Goal: Complete application form

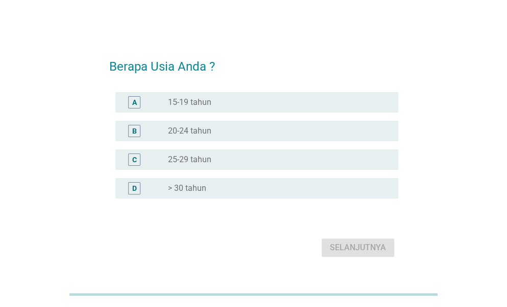
click at [195, 194] on div "radio_button_unchecked > 30 tahun" at bounding box center [279, 188] width 222 height 12
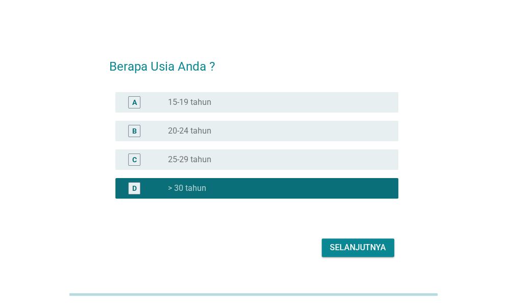
click at [331, 247] on div "Selanjutnya" at bounding box center [358, 247] width 56 height 12
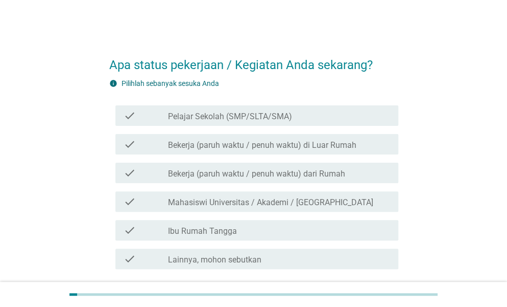
scroll to position [51, 0]
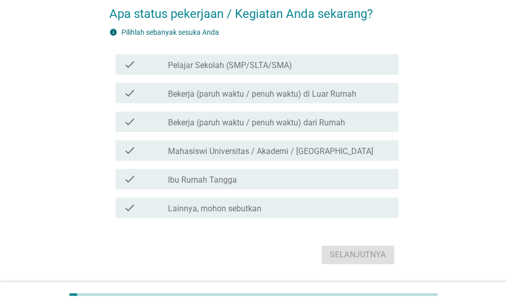
click at [231, 98] on label "Bekerja (paruh waktu / penuh waktu) di Luar Rumah" at bounding box center [262, 94] width 189 height 10
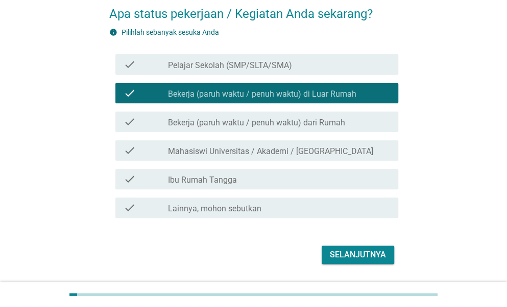
click at [340, 260] on div "Selanjutnya" at bounding box center [358, 254] width 56 height 12
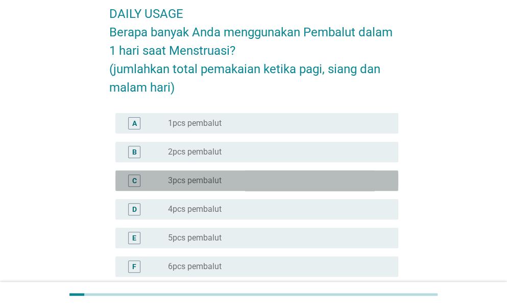
click at [190, 178] on label "3pcs pembalut" at bounding box center [195, 180] width 54 height 10
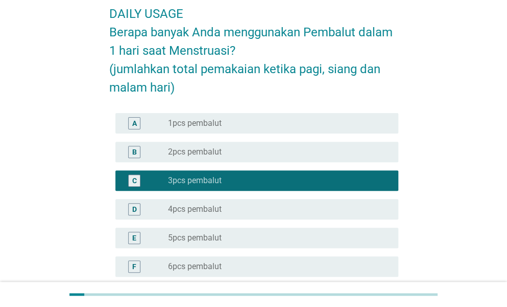
scroll to position [102, 0]
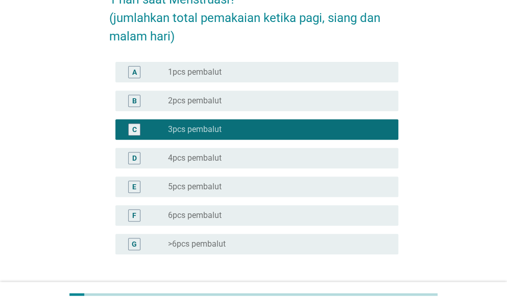
click at [192, 162] on label "4pcs pembalut" at bounding box center [195, 158] width 54 height 10
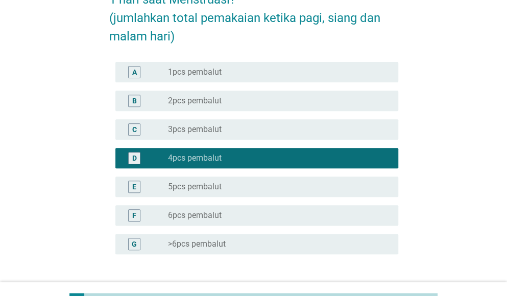
scroll to position [181, 0]
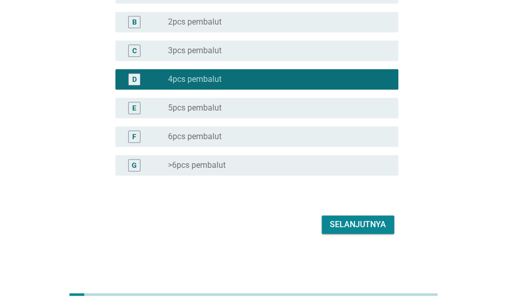
click at [351, 223] on div "Selanjutnya" at bounding box center [358, 224] width 56 height 12
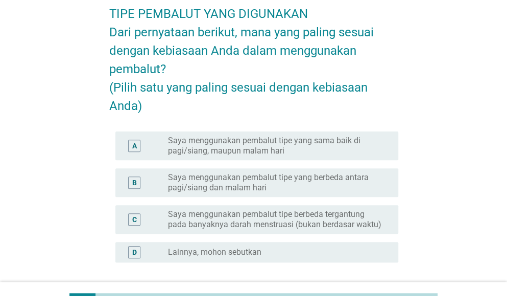
scroll to position [102, 0]
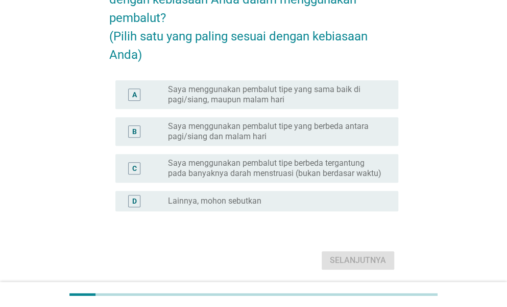
click at [257, 105] on label "Saya menggunakan pembalut tipe yang sama baik di pagi/siang, maupun malam hari" at bounding box center [275, 94] width 214 height 20
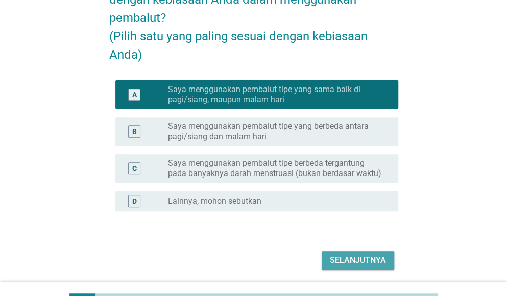
click at [353, 266] on div "Selanjutnya" at bounding box center [358, 260] width 56 height 12
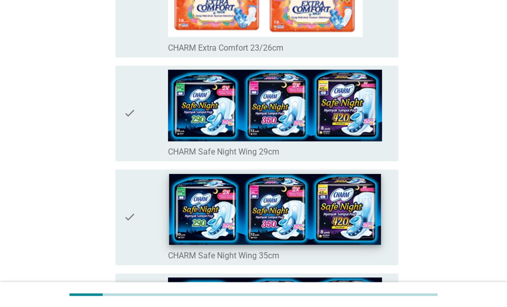
scroll to position [358, 0]
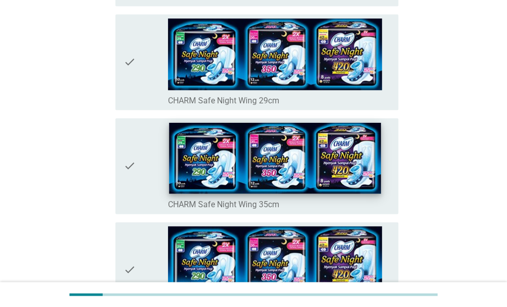
click at [294, 184] on img at bounding box center [275, 157] width 212 height 71
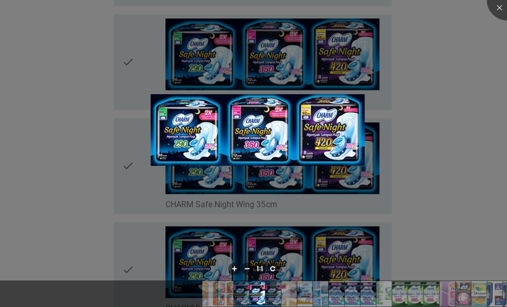
click at [143, 178] on div at bounding box center [253, 153] width 507 height 307
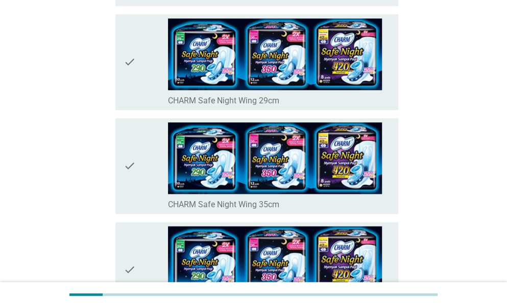
click at [125, 163] on icon "check" at bounding box center [130, 165] width 12 height 87
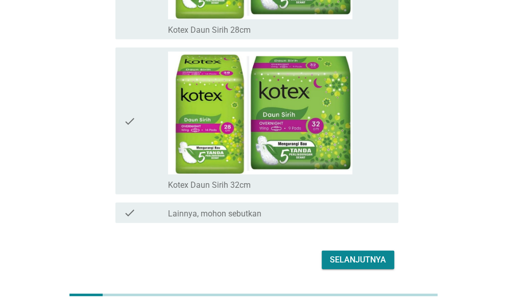
scroll to position [7177, 0]
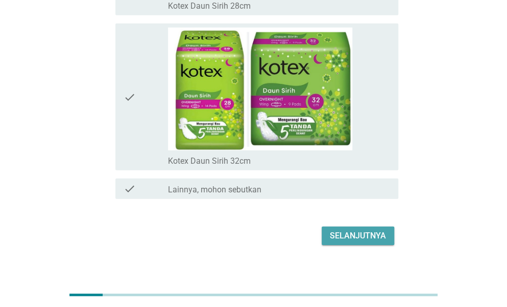
click at [362, 229] on div "Selanjutnya" at bounding box center [358, 235] width 56 height 12
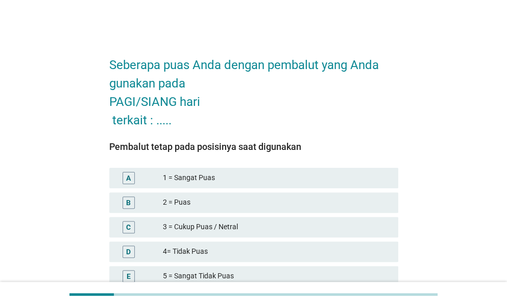
scroll to position [51, 0]
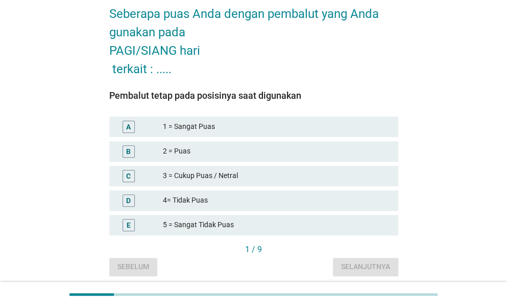
click at [181, 150] on div "2 = Puas" at bounding box center [276, 151] width 227 height 12
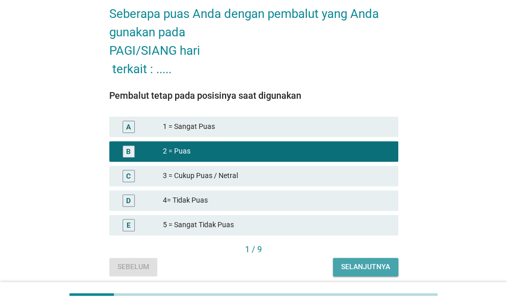
click at [356, 257] on button "Selanjutnya" at bounding box center [365, 266] width 65 height 18
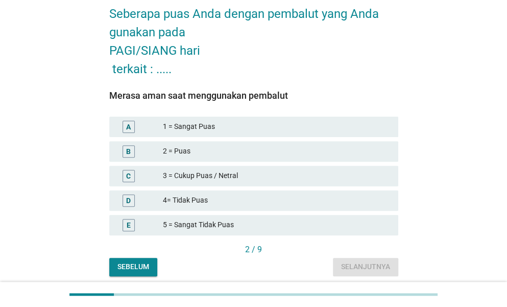
click at [182, 147] on div "2 = Puas" at bounding box center [276, 151] width 227 height 12
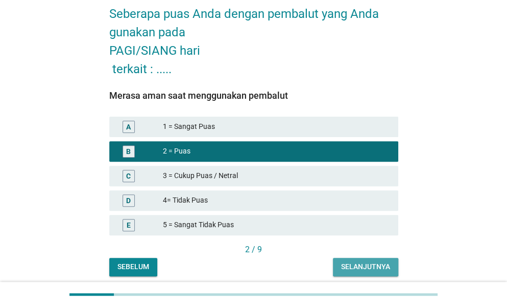
click at [360, 262] on div "Selanjutnya" at bounding box center [365, 266] width 49 height 11
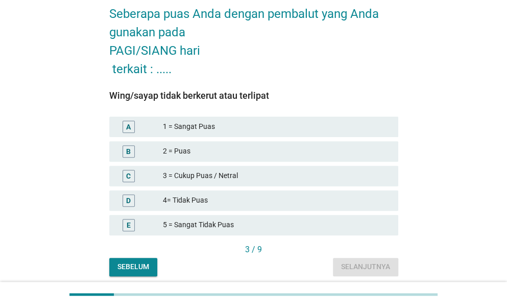
click at [227, 180] on div "3 = Cukup Puas / Netral" at bounding box center [276, 176] width 227 height 12
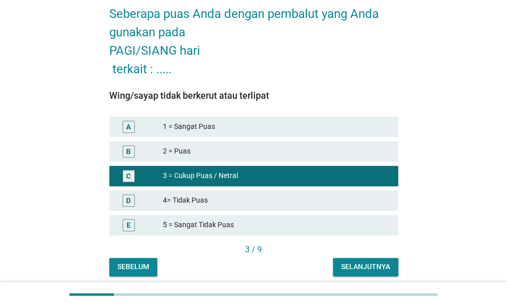
click at [359, 266] on div "Selanjutnya" at bounding box center [365, 266] width 49 height 11
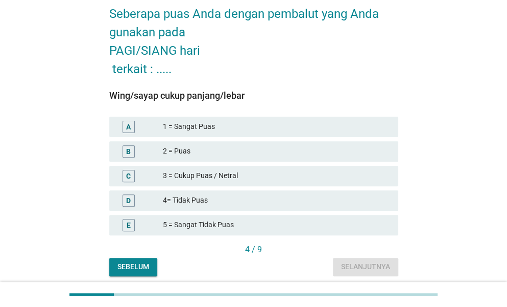
click at [213, 153] on div "2 = Puas" at bounding box center [276, 151] width 227 height 12
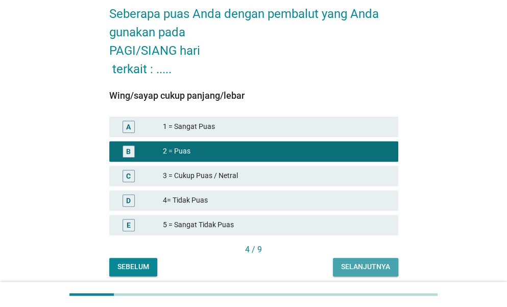
click at [365, 270] on div "Selanjutnya" at bounding box center [365, 266] width 49 height 11
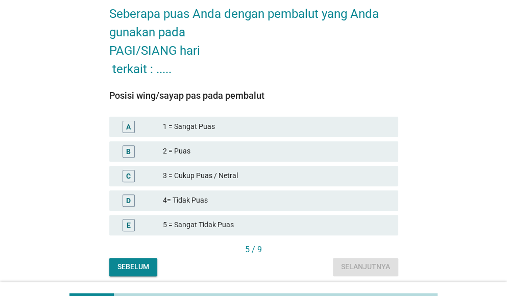
click at [263, 144] on div "B 2 = Puas" at bounding box center [253, 151] width 289 height 20
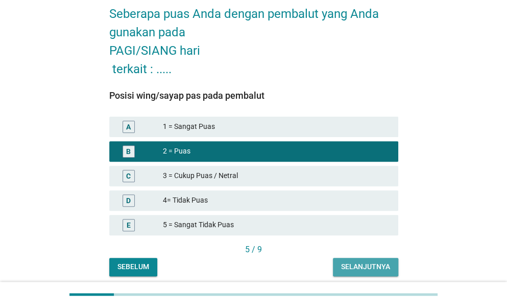
click at [362, 270] on div "Selanjutnya" at bounding box center [365, 266] width 49 height 11
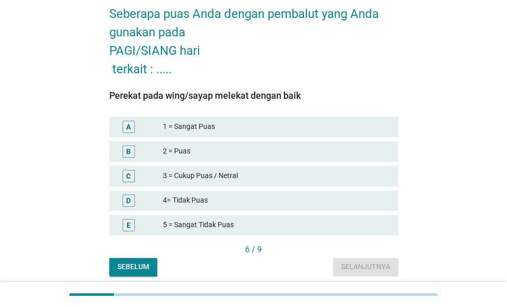
click at [292, 153] on div "2 = Puas" at bounding box center [276, 151] width 227 height 12
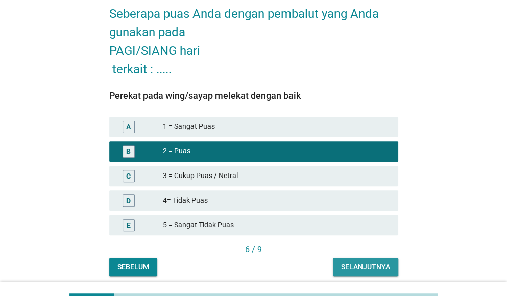
click at [348, 266] on div "Selanjutnya" at bounding box center [365, 266] width 49 height 11
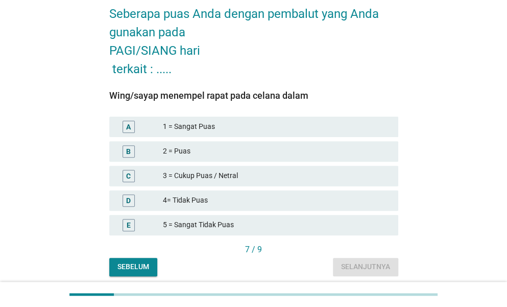
click at [227, 145] on div "2 = Puas" at bounding box center [276, 151] width 227 height 12
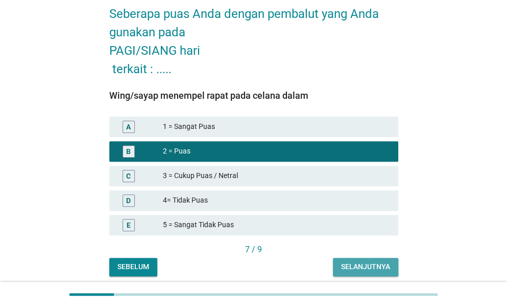
click at [357, 265] on div "Selanjutnya" at bounding box center [365, 266] width 49 height 11
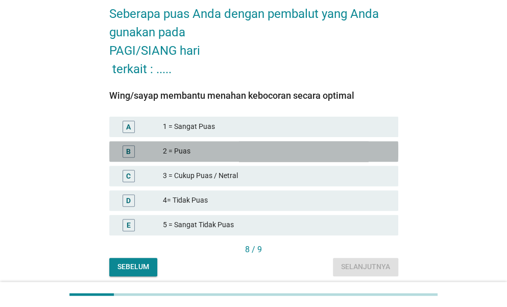
click at [201, 154] on div "2 = Puas" at bounding box center [276, 151] width 227 height 12
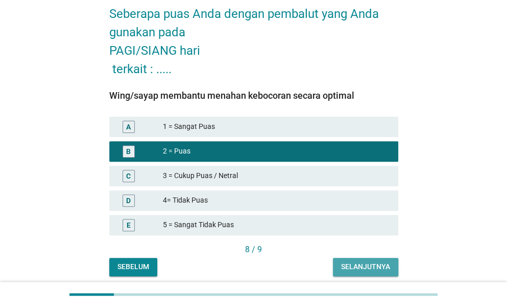
click at [358, 263] on div "Selanjutnya" at bounding box center [365, 266] width 49 height 11
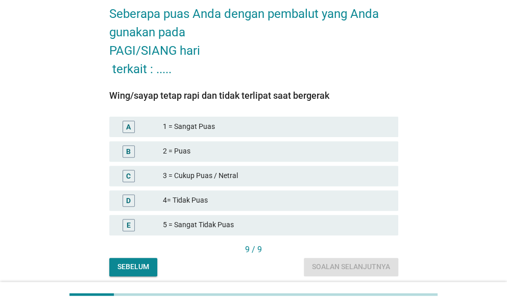
click at [230, 173] on div "3 = Cukup Puas / Netral" at bounding box center [276, 176] width 227 height 12
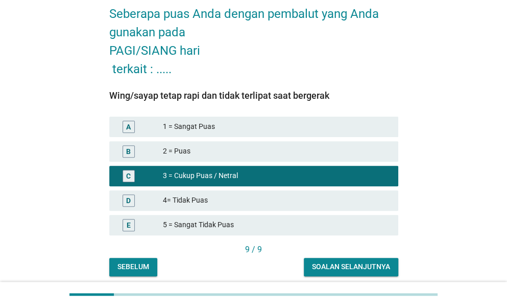
click at [367, 266] on div "Soalan selanjutnya" at bounding box center [351, 266] width 78 height 11
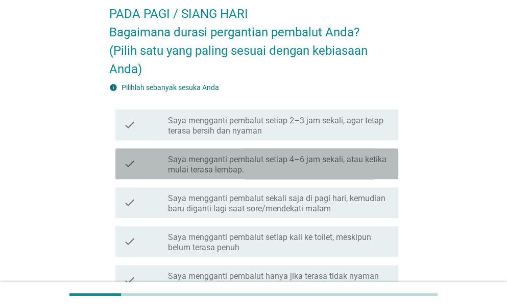
click at [304, 154] on label "Saya mengganti pembalut setiap 4–6 jam sekali, atau ketika mulai terasa lembap." at bounding box center [279, 164] width 222 height 20
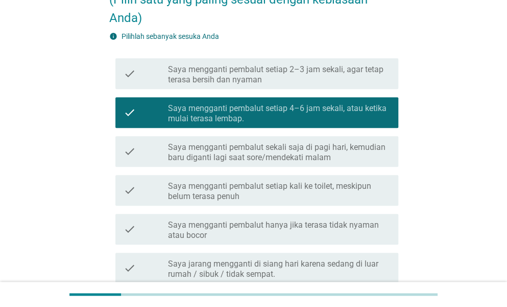
scroll to position [204, 0]
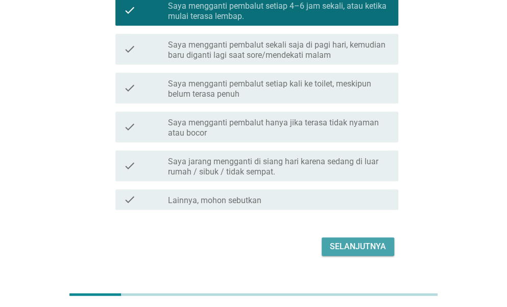
click at [351, 247] on div "Selanjutnya" at bounding box center [358, 246] width 56 height 12
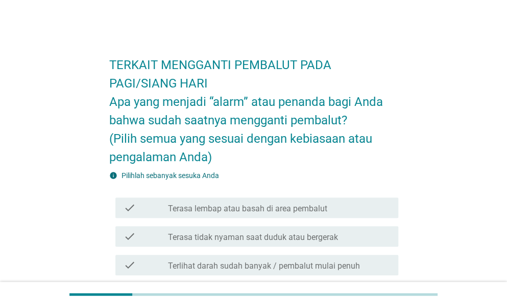
scroll to position [51, 0]
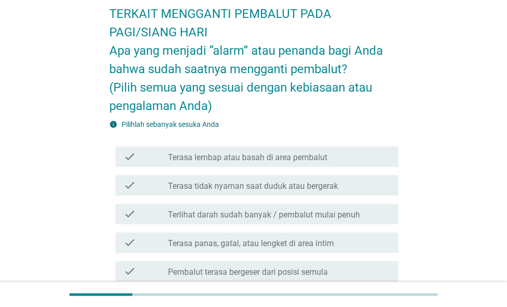
click at [274, 150] on div "check_box_outline_blank Terasa lembap atau basah di area pembalut" at bounding box center [279, 156] width 222 height 12
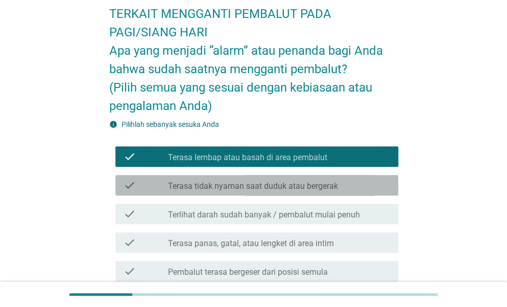
click at [309, 185] on label "Terasa tidak nyaman saat duduk atau bergerak" at bounding box center [253, 186] width 170 height 10
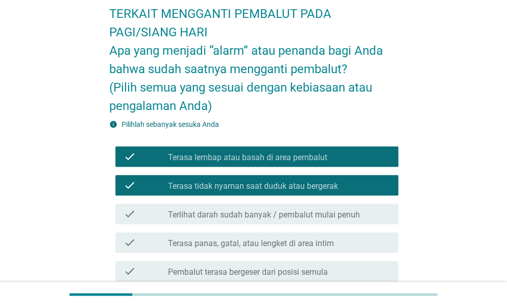
scroll to position [102, 0]
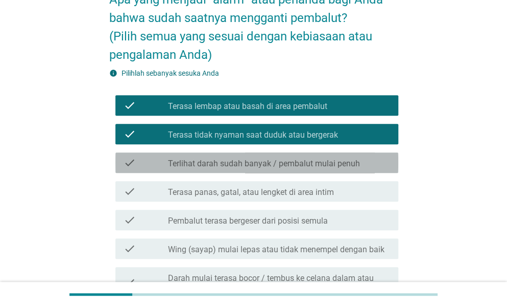
click at [311, 164] on label "Terlihat darah sudah banyak / pembalut mulai penuh" at bounding box center [264, 163] width 192 height 10
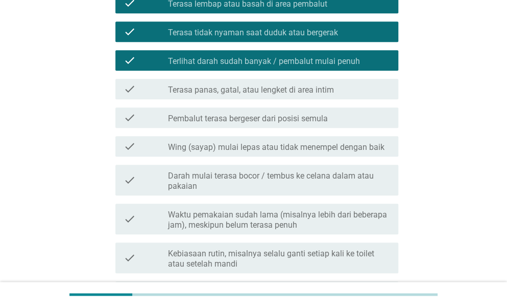
scroll to position [255, 0]
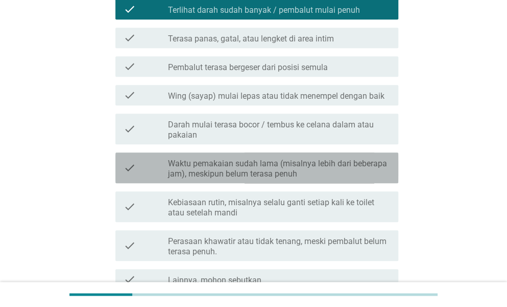
click at [333, 172] on label "Waktu pemakaian sudah lama (misalnya lebih dari beberapa jam), meskipun belum t…" at bounding box center [279, 168] width 222 height 20
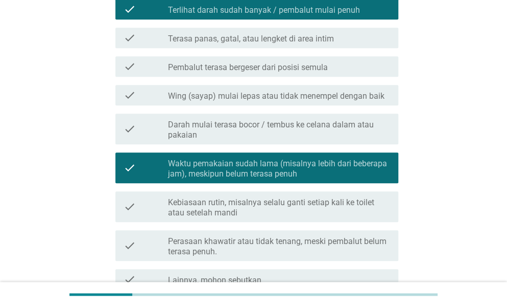
scroll to position [307, 0]
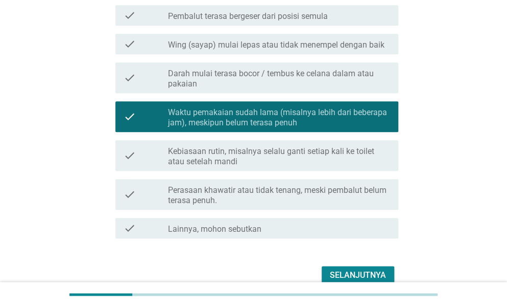
click at [316, 159] on label "Kebiasaan rutin, misalnya selalu ganti setiap kali ke toilet atau setelah mandi" at bounding box center [279, 156] width 222 height 20
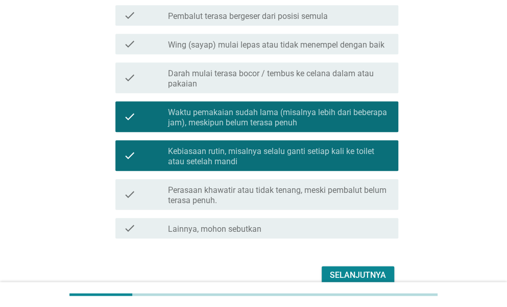
click at [356, 272] on div "Selanjutnya" at bounding box center [358, 275] width 56 height 12
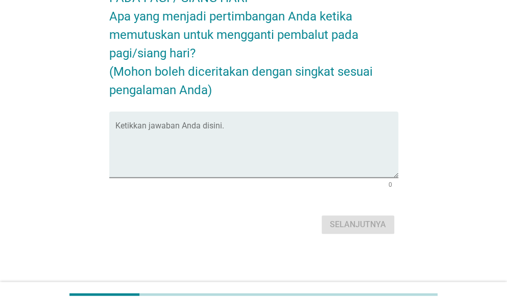
scroll to position [0, 0]
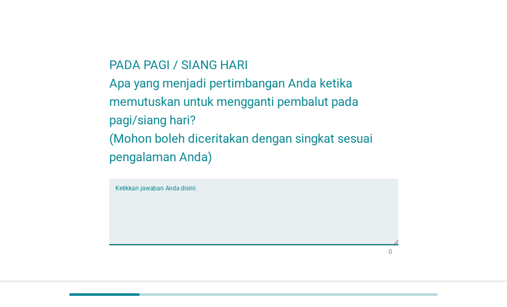
click at [213, 201] on textarea "Ketikkan jawaban Anda disini." at bounding box center [256, 218] width 283 height 54
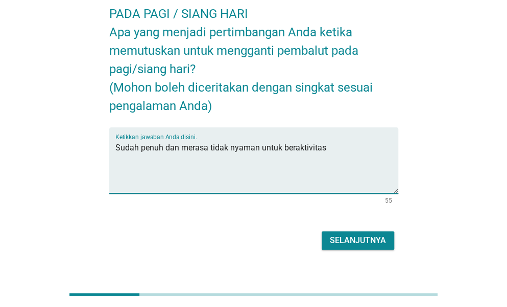
scroll to position [67, 0]
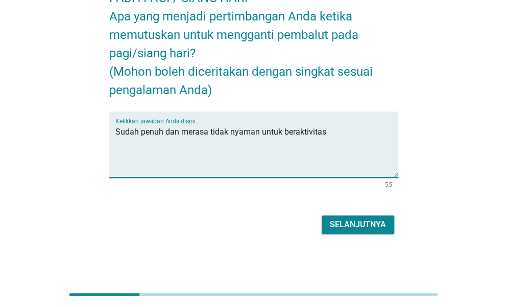
type textarea "Sudah penuh dan merasa tidak nyaman untuk beraktivitas"
click at [376, 223] on div "Selanjutnya" at bounding box center [358, 224] width 56 height 12
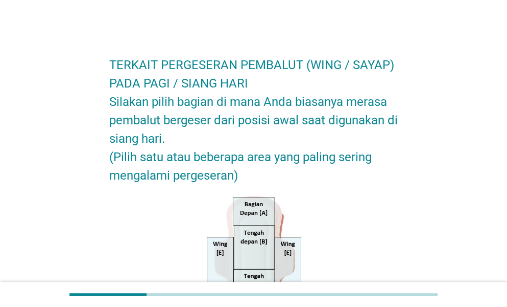
scroll to position [51, 0]
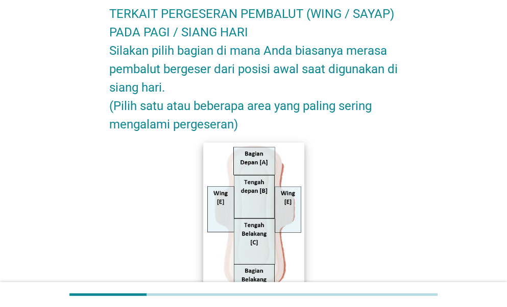
click at [286, 194] on img at bounding box center [253, 218] width 101 height 152
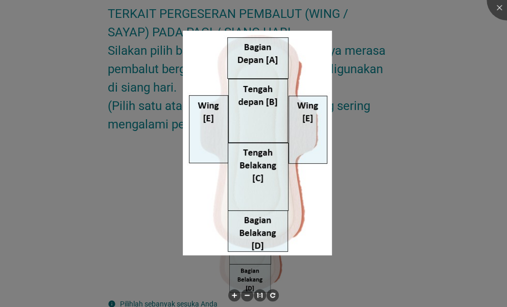
click at [414, 172] on div at bounding box center [253, 153] width 507 height 307
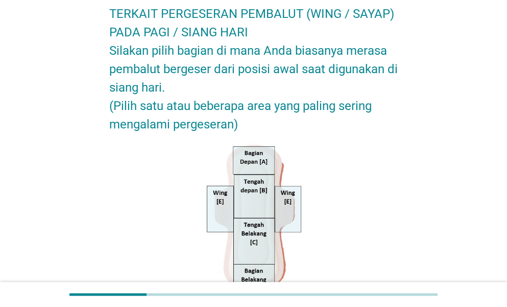
scroll to position [102, 0]
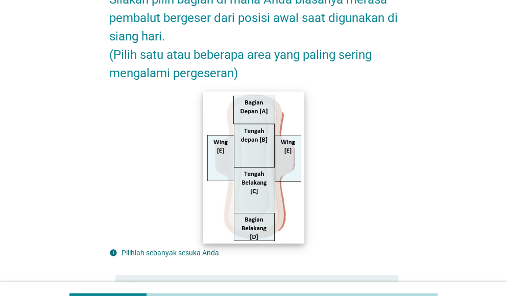
click at [289, 168] on img at bounding box center [253, 167] width 101 height 152
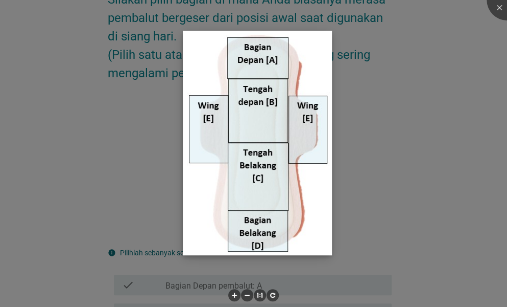
click at [318, 132] on img at bounding box center [257, 143] width 149 height 224
click at [219, 128] on img at bounding box center [257, 143] width 149 height 224
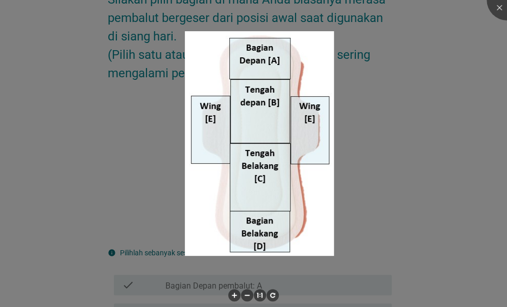
click at [344, 136] on div at bounding box center [253, 153] width 507 height 307
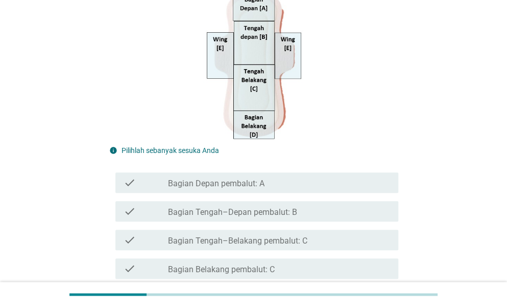
scroll to position [255, 0]
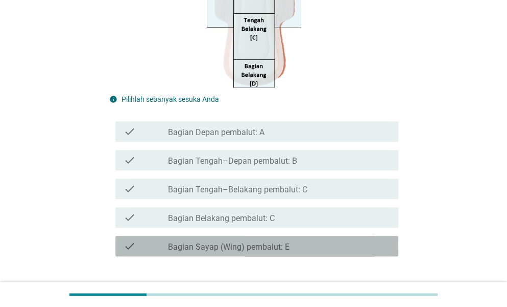
click at [260, 242] on label "Bagian Sayap (Wing) pembalut: E" at bounding box center [229, 247] width 122 height 10
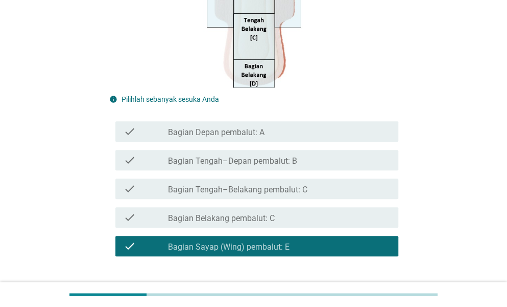
scroll to position [307, 0]
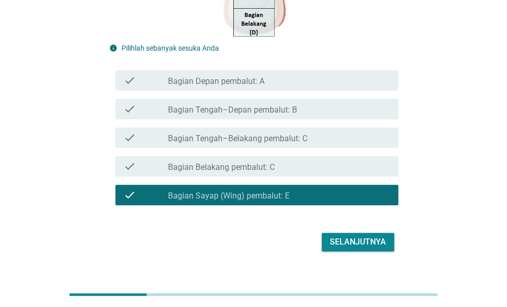
click at [383, 241] on div "Selanjutnya" at bounding box center [358, 242] width 56 height 12
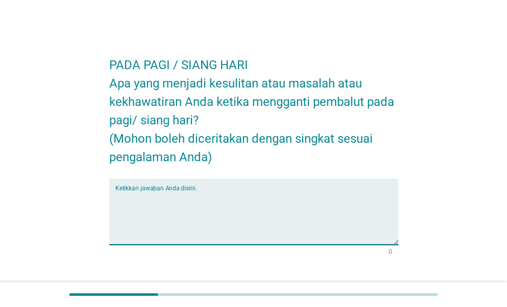
click at [242, 193] on textarea "Ketikkan jawaban Anda disini." at bounding box center [256, 218] width 283 height 54
type textarea "t"
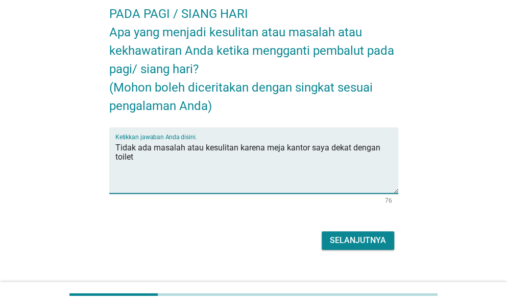
scroll to position [67, 0]
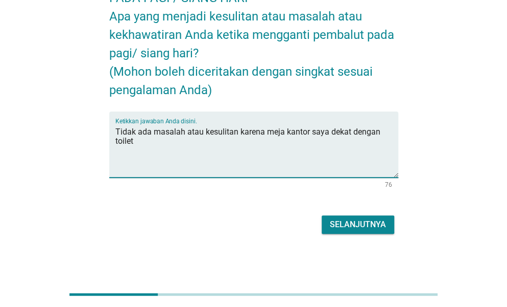
type textarea "Tidak ada masalah atau kesulitan karena meja kantor saya dekat dengan toilet"
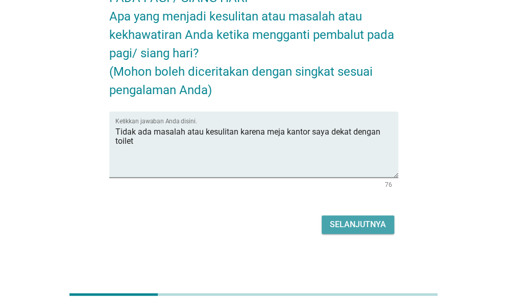
click at [347, 220] on div "Selanjutnya" at bounding box center [358, 224] width 56 height 12
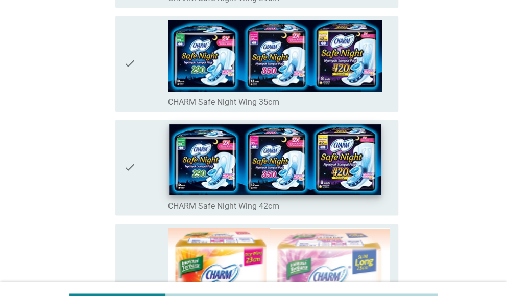
scroll to position [409, 0]
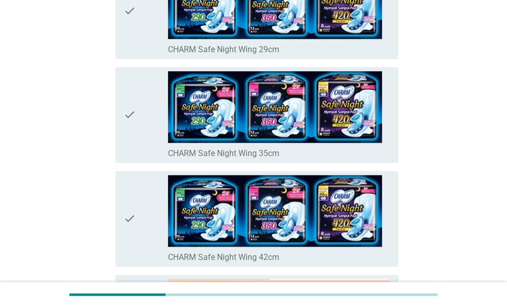
click at [134, 110] on icon "check" at bounding box center [130, 114] width 12 height 87
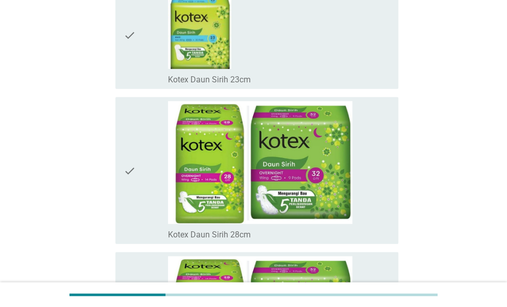
scroll to position [7177, 0]
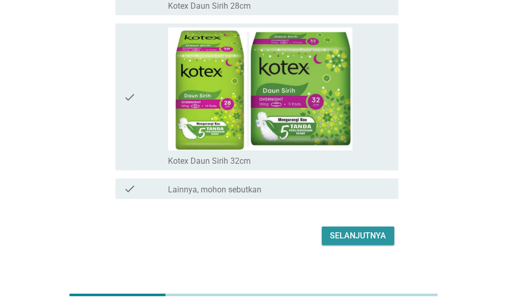
click at [355, 229] on div "Selanjutnya" at bounding box center [358, 235] width 56 height 12
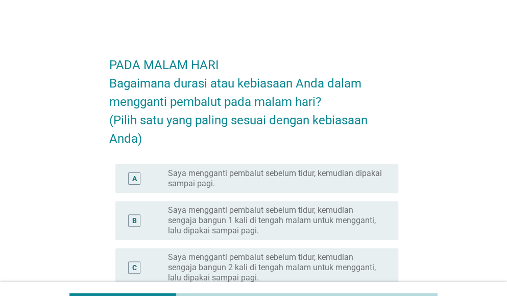
scroll to position [102, 0]
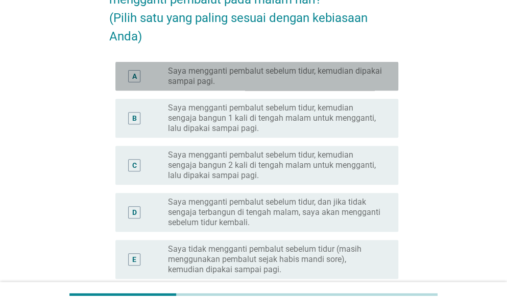
click at [231, 82] on label "Saya mengganti pembalut sebelum tidur, kemudian dipakai sampai pagi." at bounding box center [275, 76] width 214 height 20
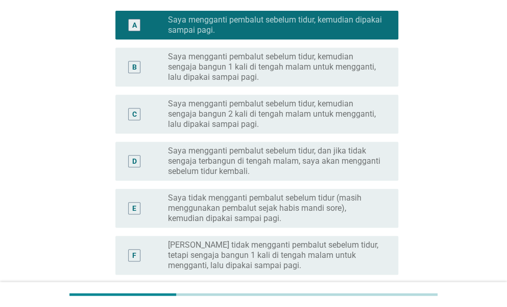
scroll to position [307, 0]
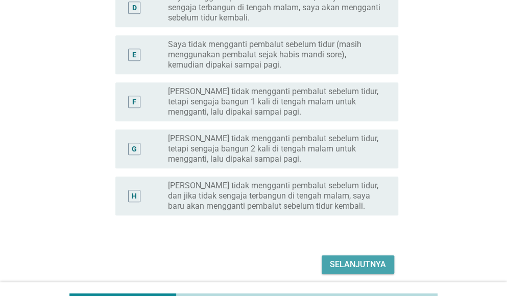
click at [332, 259] on div "Selanjutnya" at bounding box center [358, 264] width 56 height 12
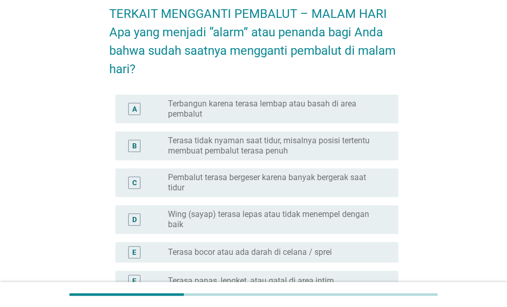
scroll to position [102, 0]
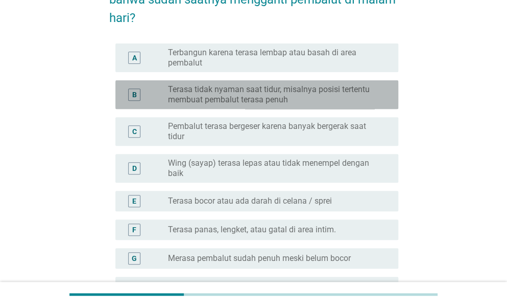
click at [269, 97] on label "Terasa tidak nyaman saat tidur, misalnya posisi tertentu membuat pembalut teras…" at bounding box center [275, 94] width 214 height 20
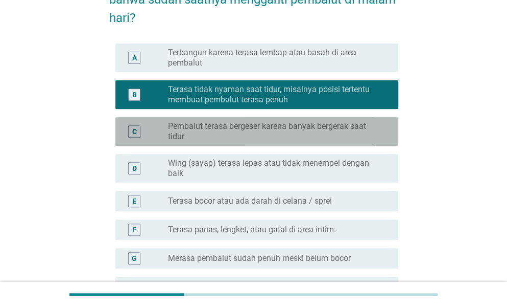
click at [276, 140] on label "Pembalut terasa bergeser karena banyak bergerak saat tidur" at bounding box center [275, 131] width 214 height 20
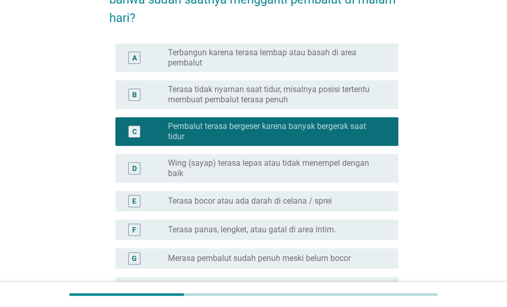
click at [271, 96] on label "Terasa tidak nyaman saat tidur, misalnya posisi tertentu membuat pembalut teras…" at bounding box center [275, 94] width 214 height 20
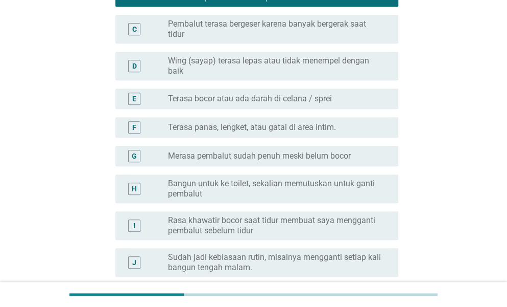
scroll to position [255, 0]
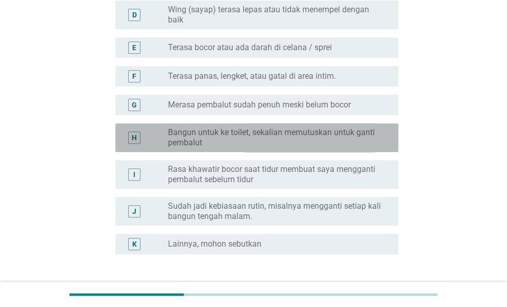
click at [282, 137] on label "Bangun untuk ke toilet, sekalian memutuskan untuk ganti pembalut" at bounding box center [275, 137] width 214 height 20
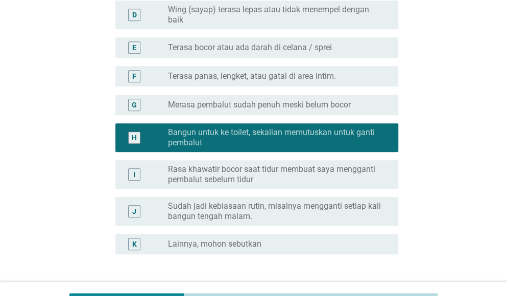
scroll to position [307, 0]
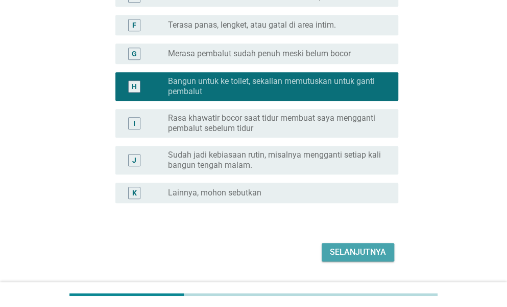
click at [340, 246] on div "Selanjutnya" at bounding box center [358, 252] width 56 height 12
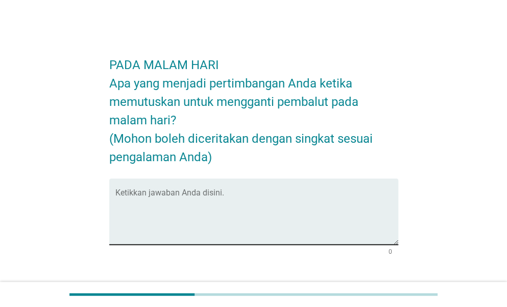
click at [243, 198] on textarea "Ketikkan jawaban Anda disini." at bounding box center [256, 218] width 283 height 54
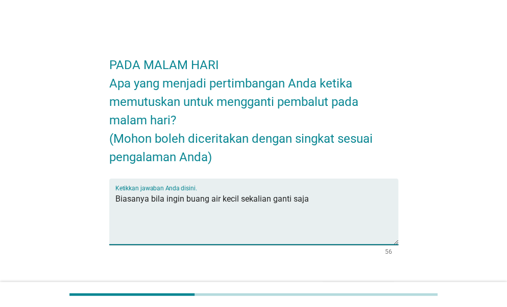
scroll to position [67, 0]
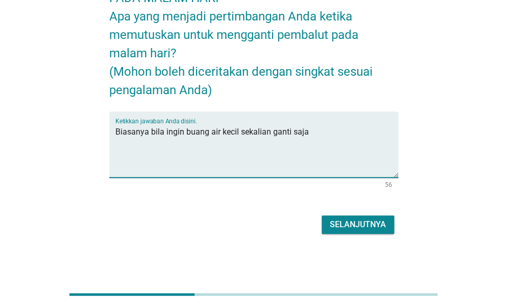
type textarea "Biasanya bila ingin buang air kecil sekalian ganti saja"
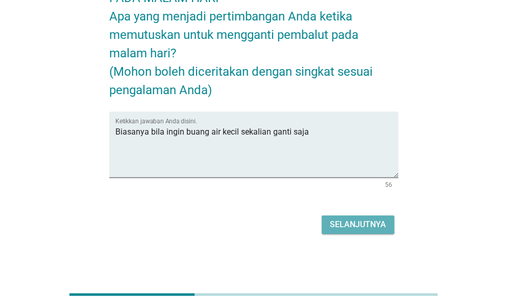
click at [390, 218] on button "Selanjutnya" at bounding box center [358, 224] width 73 height 18
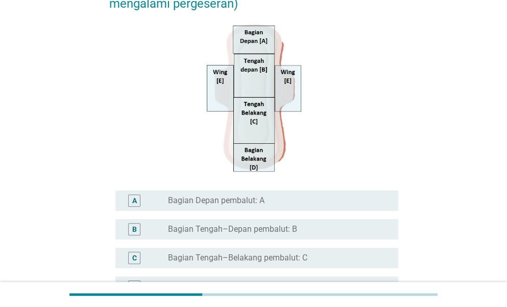
scroll to position [204, 0]
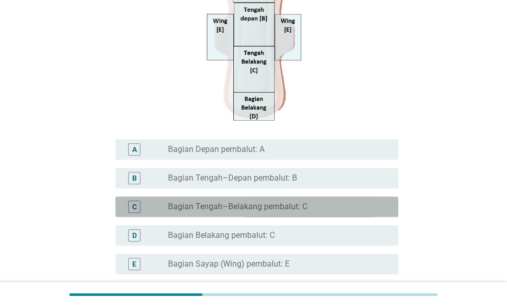
click at [273, 204] on label "Bagian Tengah–Belakang pembalut: C" at bounding box center [237, 206] width 139 height 10
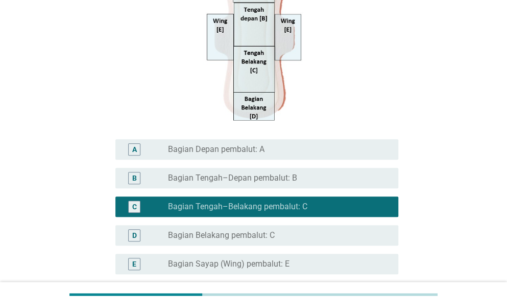
scroll to position [255, 0]
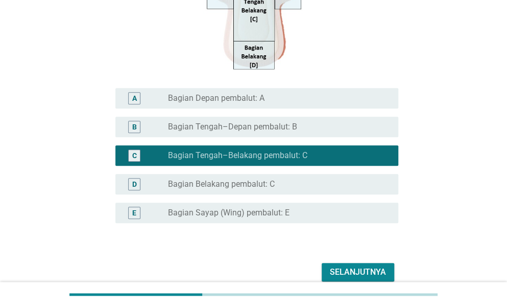
click at [359, 269] on div "Selanjutnya" at bounding box center [358, 272] width 56 height 12
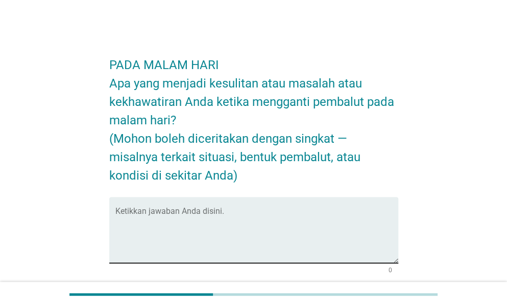
click at [273, 216] on textarea "Ketikkan jawaban Anda disini." at bounding box center [256, 236] width 283 height 54
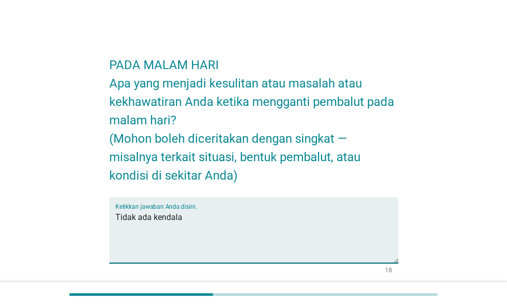
scroll to position [85, 0]
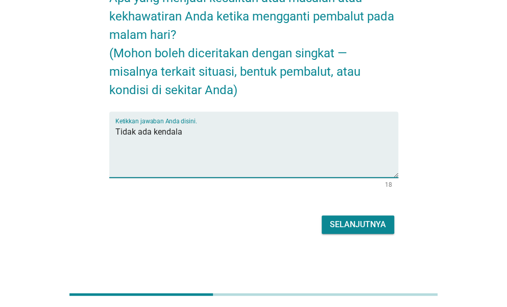
type textarea "Tidak ada kendala"
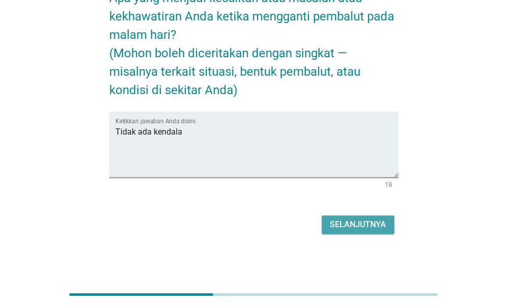
click at [336, 228] on div "Selanjutnya" at bounding box center [358, 224] width 56 height 12
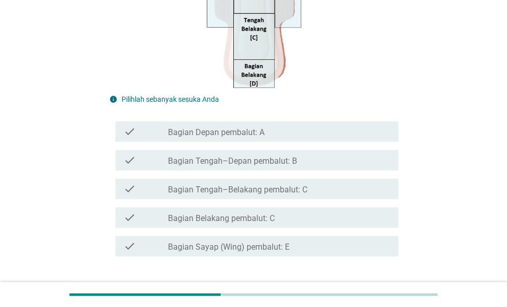
scroll to position [204, 0]
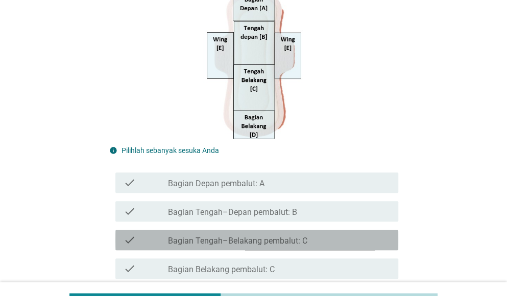
click at [282, 247] on div "check check_box_outline_blank Bagian Tengah–Belakang pembalut: C" at bounding box center [256, 239] width 283 height 20
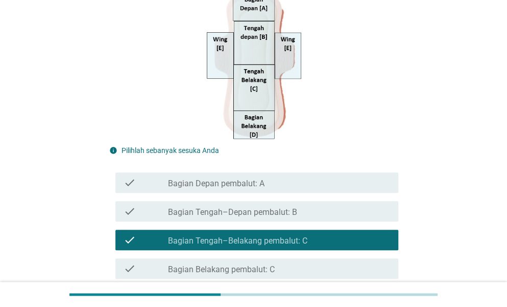
scroll to position [307, 0]
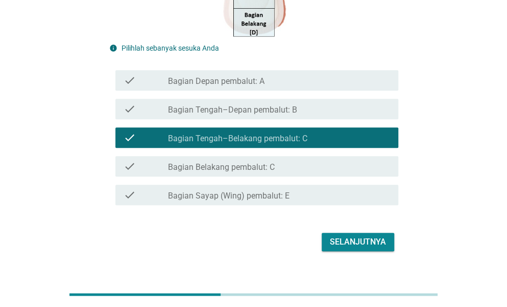
click at [382, 240] on div "Selanjutnya" at bounding box center [358, 242] width 56 height 12
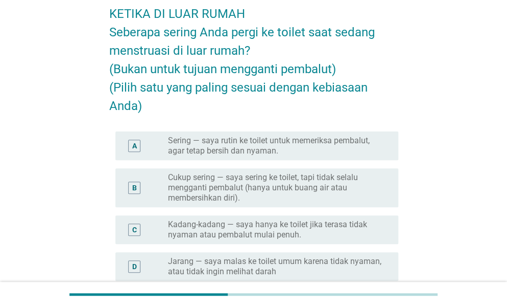
scroll to position [102, 0]
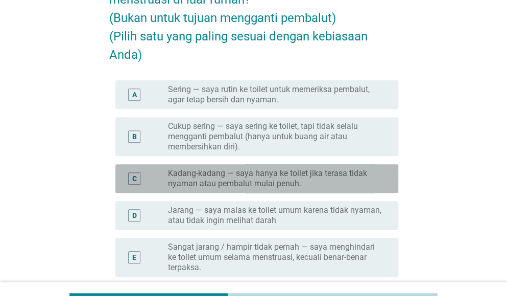
click at [324, 178] on label "Kadang-kadang — saya hanya ke toilet jika terasa tidak nyaman atau pembalut mul…" at bounding box center [275, 178] width 214 height 20
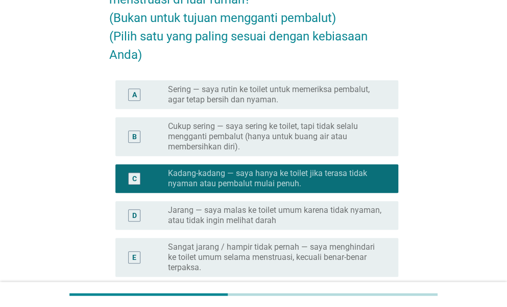
scroll to position [204, 0]
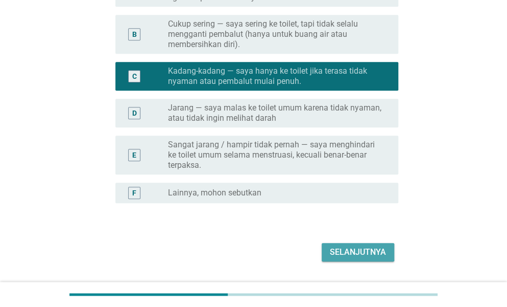
click at [367, 250] on div "Selanjutnya" at bounding box center [358, 252] width 56 height 12
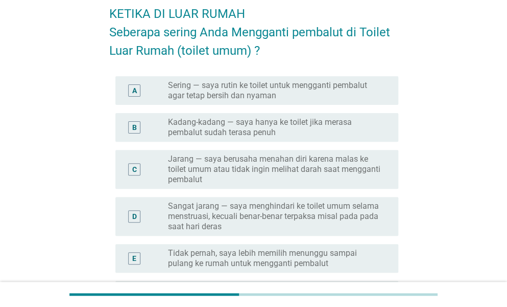
scroll to position [102, 0]
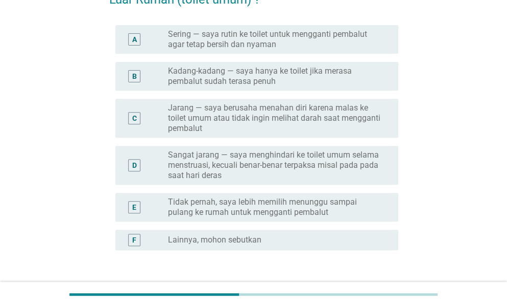
click at [329, 78] on label "Kadang-kadang — saya hanya ke toilet jika merasa pembalut sudah terasa penuh" at bounding box center [275, 76] width 214 height 20
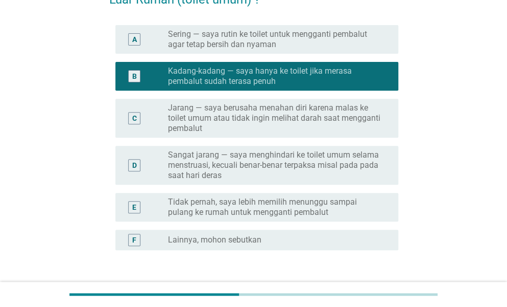
scroll to position [177, 0]
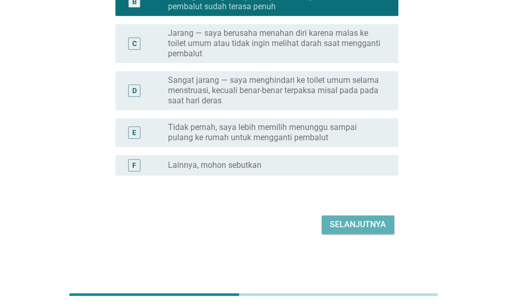
click at [375, 216] on button "Selanjutnya" at bounding box center [358, 224] width 73 height 18
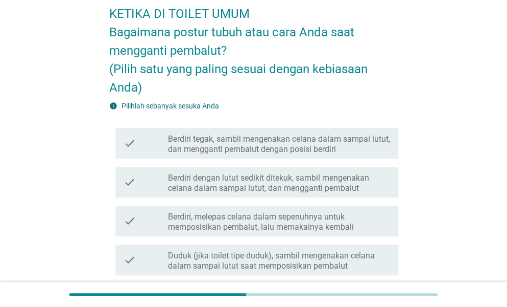
scroll to position [102, 0]
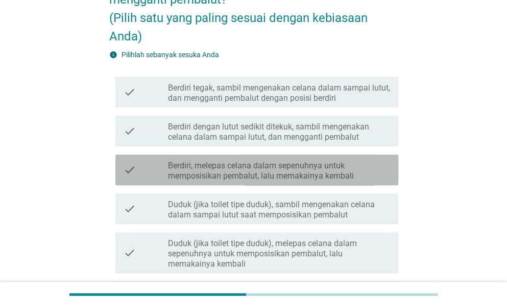
click at [318, 168] on label "Berdiri, melepas celana dalam sepenuhnya untuk memposisikan pembalut, lalu mema…" at bounding box center [279, 170] width 222 height 20
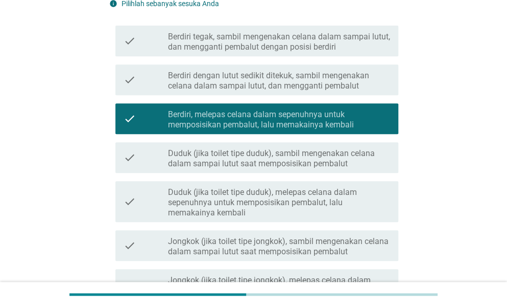
scroll to position [304, 0]
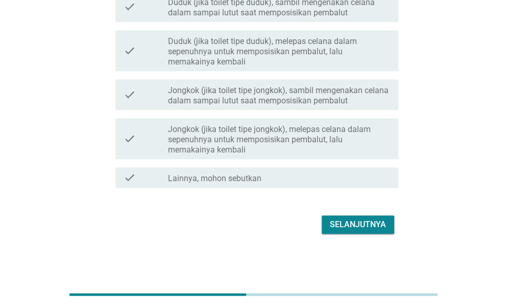
click at [371, 226] on div "Selanjutnya" at bounding box center [358, 224] width 56 height 12
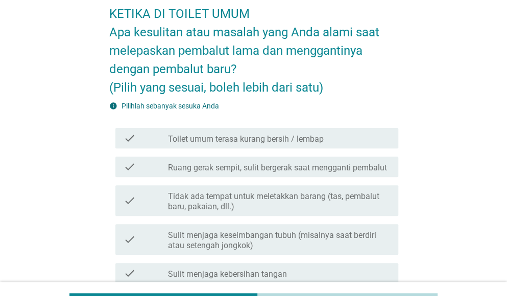
scroll to position [102, 0]
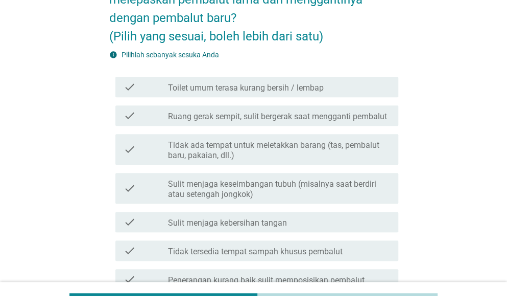
click at [316, 118] on label "Ruang gerak sempit, sulit bergerak saat mengganti pembalut" at bounding box center [277, 116] width 219 height 10
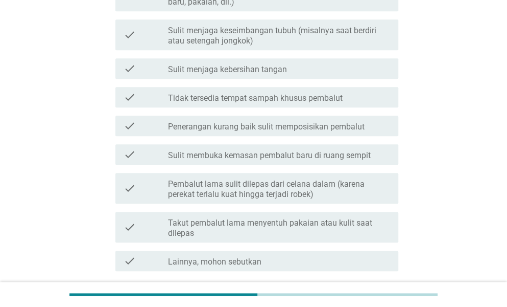
scroll to position [307, 0]
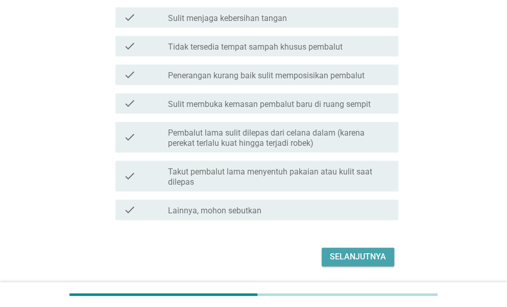
click at [359, 256] on div "Selanjutnya" at bounding box center [358, 256] width 56 height 12
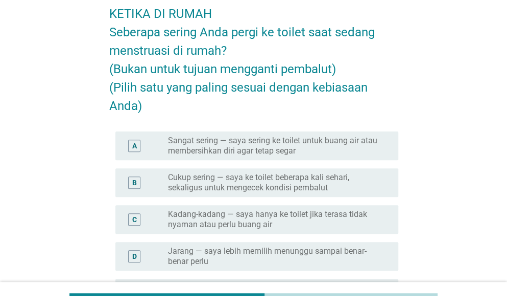
scroll to position [102, 0]
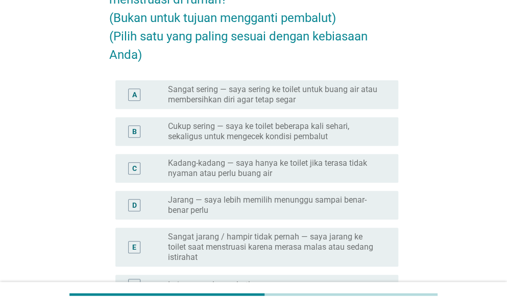
click at [273, 134] on label "Cukup sering — saya ke toilet beberapa kali sehari, sekaligus untuk mengecek ko…" at bounding box center [275, 131] width 214 height 20
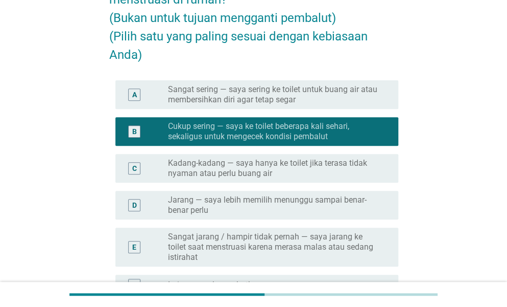
scroll to position [222, 0]
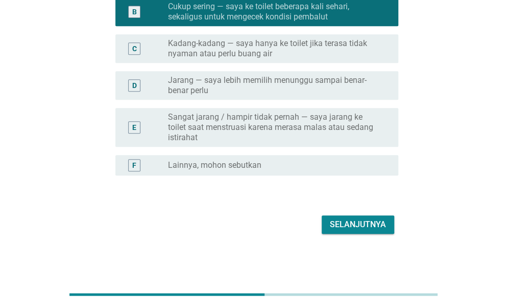
click at [348, 226] on div "Selanjutnya" at bounding box center [358, 224] width 56 height 12
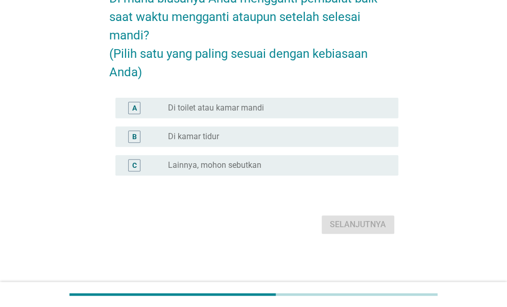
scroll to position [0, 0]
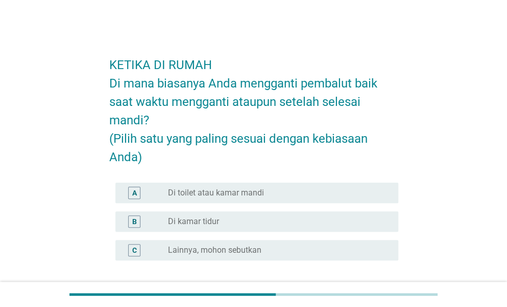
click at [266, 199] on div "A radio_button_unchecked Di toilet atau kamar mandi" at bounding box center [256, 192] width 283 height 20
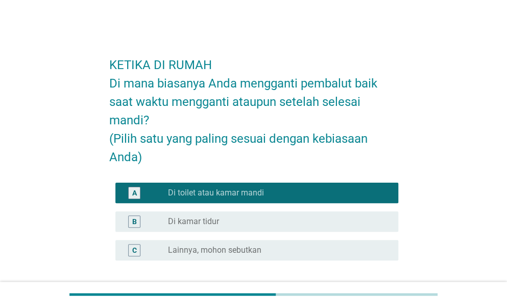
scroll to position [85, 0]
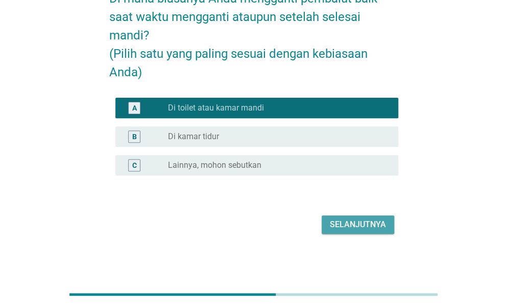
click at [379, 223] on div "Selanjutnya" at bounding box center [358, 224] width 56 height 12
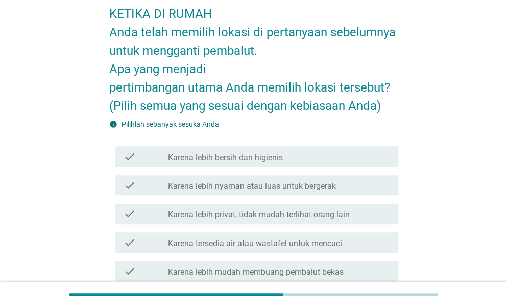
scroll to position [102, 0]
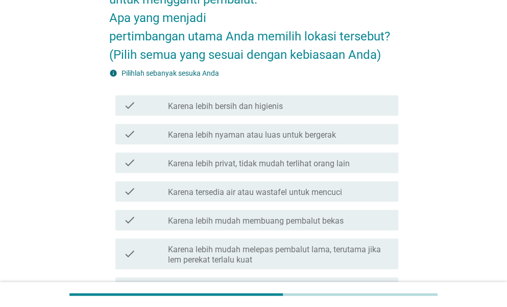
click at [311, 193] on label "Karena tersedia air atau wastafel untuk mencuci" at bounding box center [255, 192] width 174 height 10
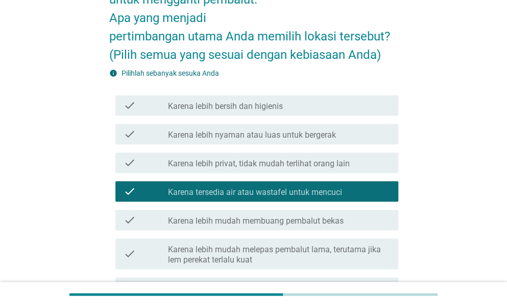
scroll to position [153, 0]
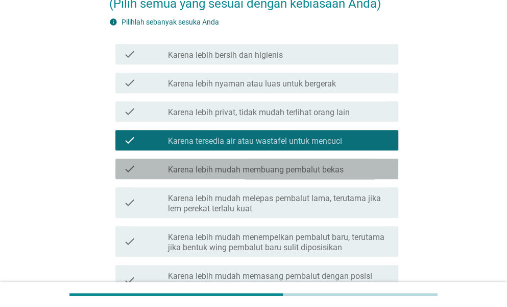
click at [299, 176] on div "check check_box_outline_blank Karena lebih mudah membuang pembalut bekas" at bounding box center [256, 168] width 283 height 20
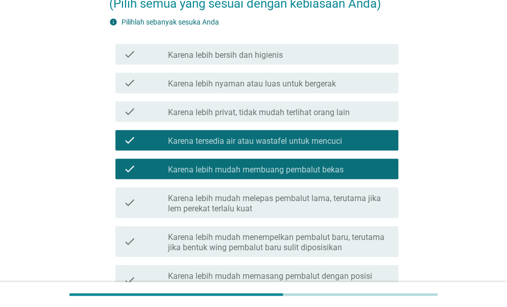
scroll to position [204, 0]
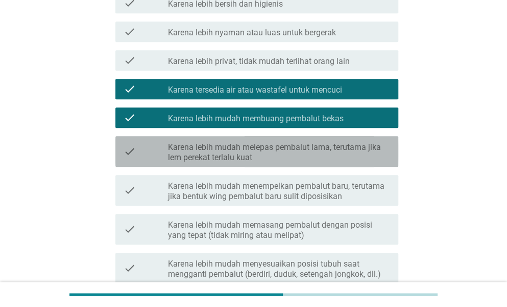
click at [314, 151] on label "Karena lebih mudah melepas pembalut lama, terutama jika lem perekat terlalu kuat" at bounding box center [279, 152] width 222 height 20
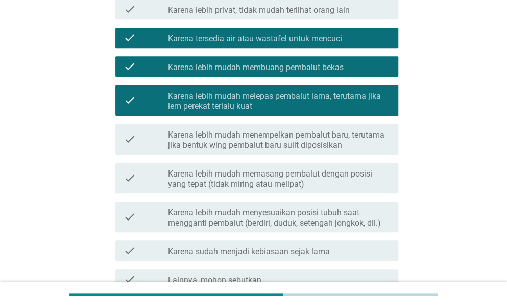
scroll to position [357, 0]
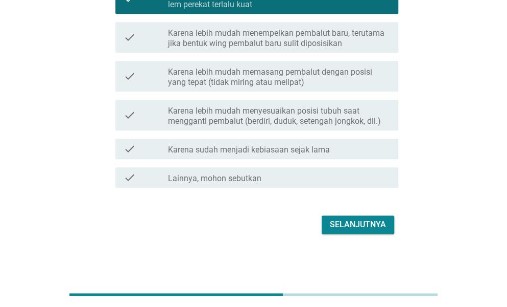
click at [348, 219] on div "Selanjutnya" at bounding box center [358, 224] width 56 height 12
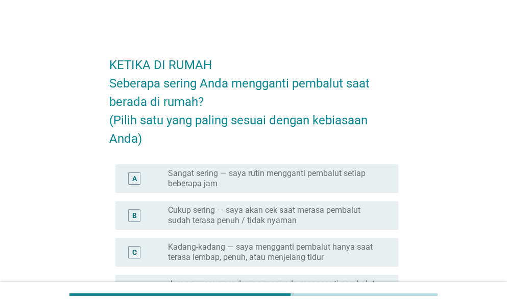
scroll to position [51, 0]
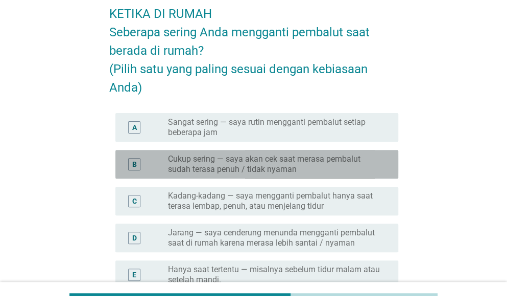
click at [237, 168] on label "Cukup sering — saya akan cek saat merasa pembalut sudah terasa penuh / tidak ny…" at bounding box center [275, 164] width 214 height 20
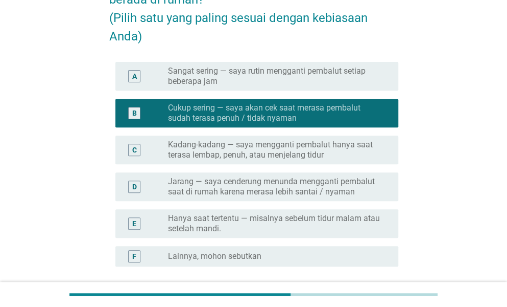
scroll to position [193, 0]
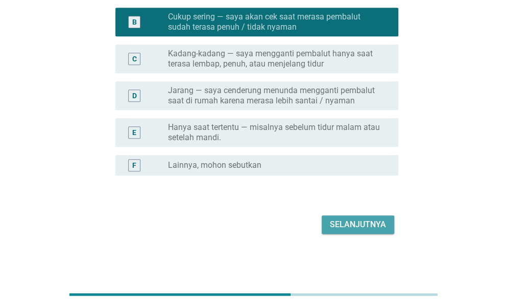
click at [348, 221] on div "Selanjutnya" at bounding box center [358, 224] width 56 height 12
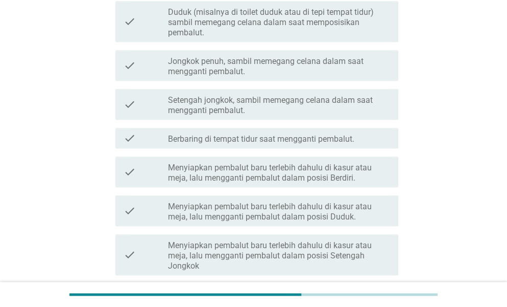
scroll to position [307, 0]
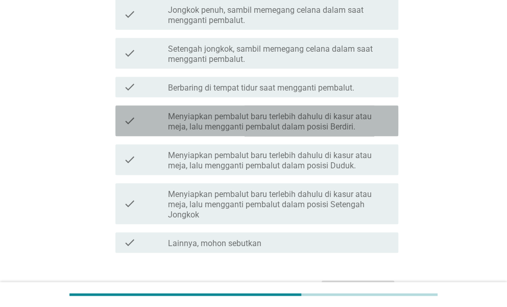
click at [289, 130] on label "Menyiapkan pembalut baru terlebih dahulu di kasur atau meja, lalu mengganti pem…" at bounding box center [279, 121] width 222 height 20
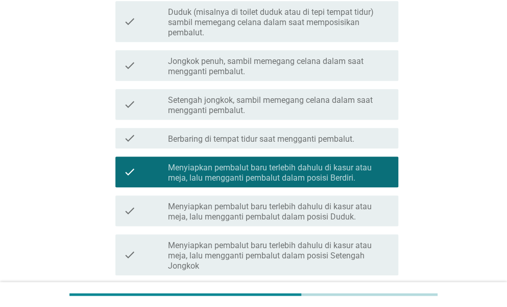
scroll to position [371, 0]
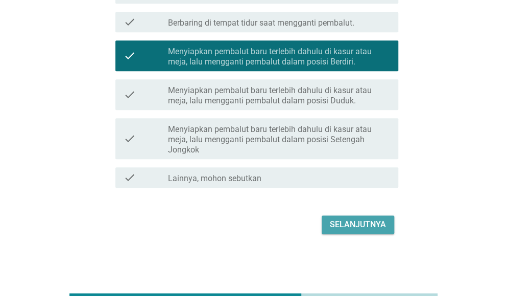
click at [362, 220] on div "Selanjutnya" at bounding box center [358, 224] width 56 height 12
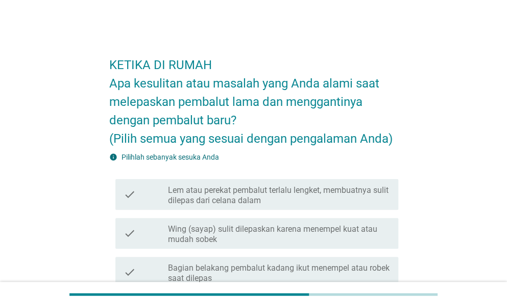
scroll to position [153, 0]
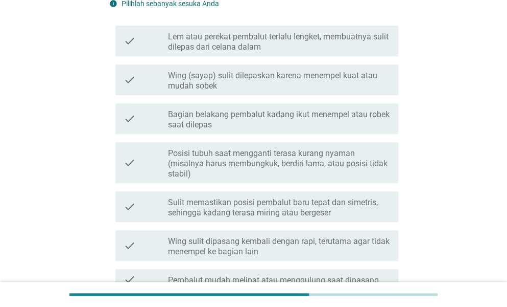
click at [290, 75] on label "Wing (sayap) sulit dilepaskan karena menempel kuat atau mudah sobek" at bounding box center [279, 81] width 222 height 20
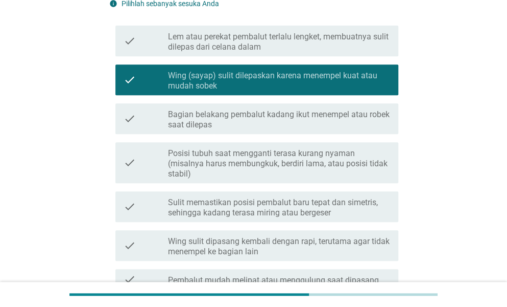
scroll to position [204, 0]
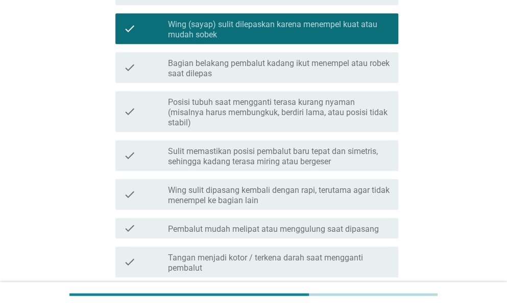
click at [323, 191] on label "Wing sulit dipasang kembali dengan rapi, terutama agar tidak menempel ke bagian…" at bounding box center [279, 195] width 222 height 20
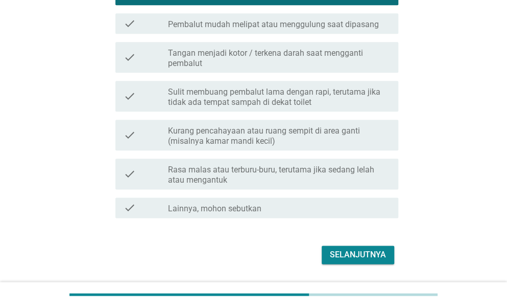
scroll to position [439, 0]
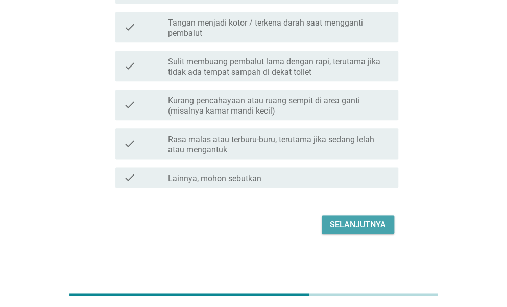
click at [355, 223] on div "Selanjutnya" at bounding box center [358, 224] width 56 height 12
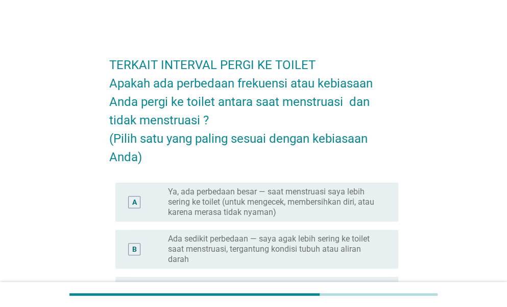
scroll to position [102, 0]
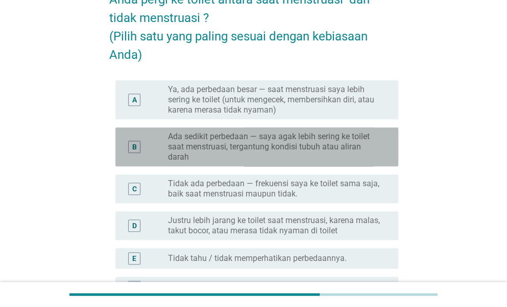
click at [222, 157] on label "Ada sedikit perbedaan — saya agak lebih sering ke toilet saat menstruasi, terga…" at bounding box center [275, 146] width 214 height 31
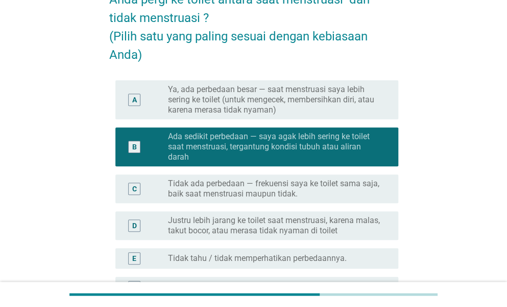
scroll to position [204, 0]
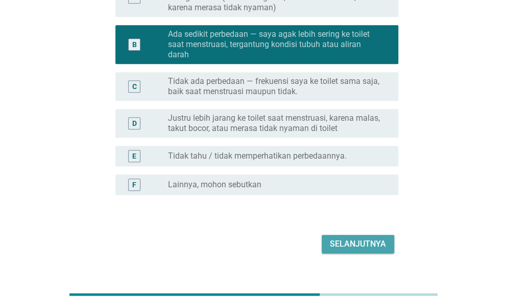
click at [359, 238] on div "Selanjutnya" at bounding box center [358, 244] width 56 height 12
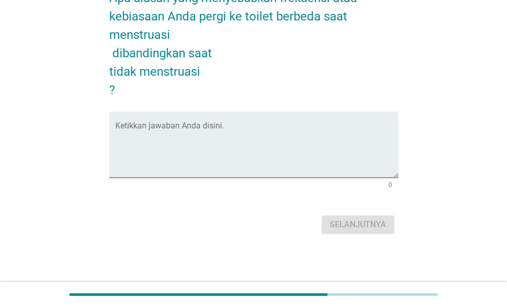
scroll to position [0, 0]
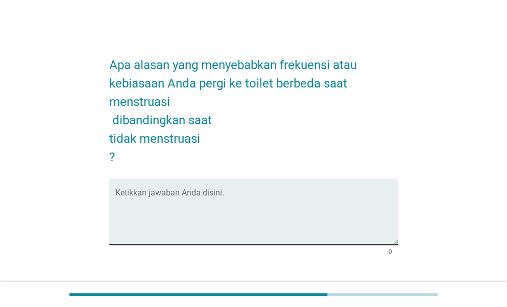
click at [202, 197] on textarea "Ketikkan jawaban Anda disini." at bounding box center [256, 218] width 283 height 54
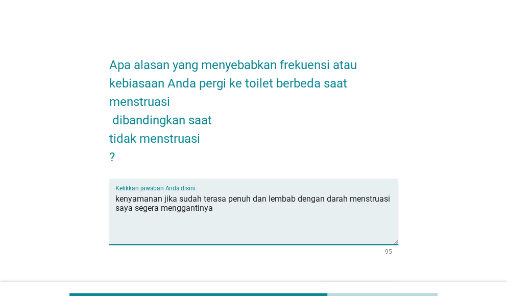
scroll to position [67, 0]
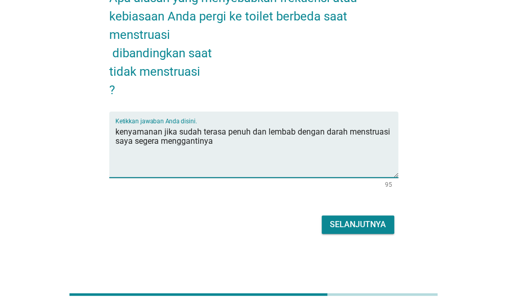
type textarea "kenyamanan jika sudah terasa penuh dan lembab dengan darah menstruasi saya sege…"
click at [383, 215] on button "Selanjutnya" at bounding box center [358, 224] width 73 height 18
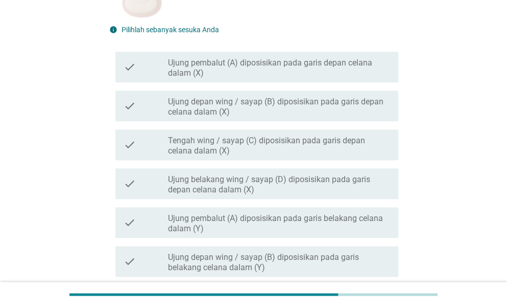
scroll to position [153, 0]
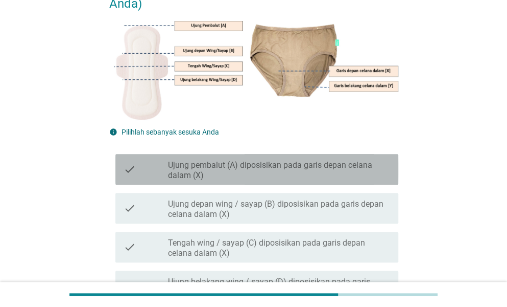
click at [278, 174] on label "Ujung pembalut (A) diposisikan pada garis depan celana dalam (X)" at bounding box center [279, 170] width 222 height 20
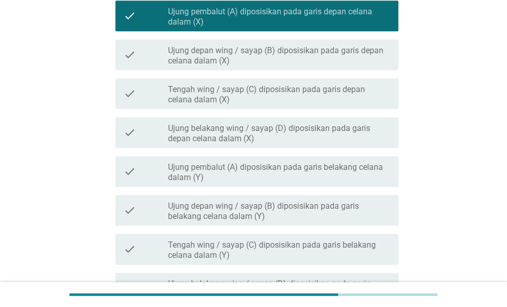
scroll to position [451, 0]
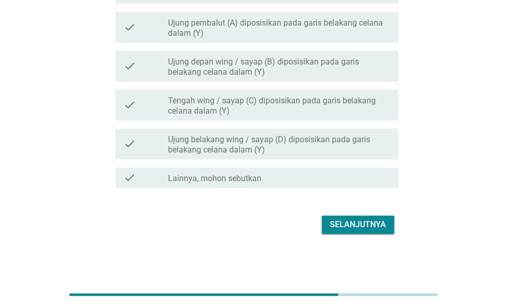
click at [336, 218] on div "Selanjutnya" at bounding box center [358, 224] width 56 height 12
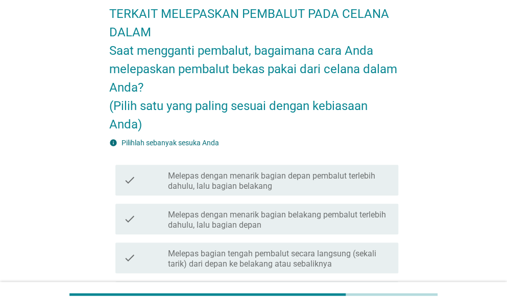
scroll to position [102, 0]
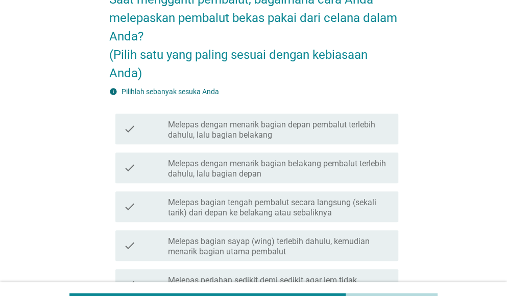
click at [279, 127] on label "Melepas dengan menarik bagian depan pembalut terlebih dahulu, lalu bagian belak…" at bounding box center [279, 130] width 222 height 20
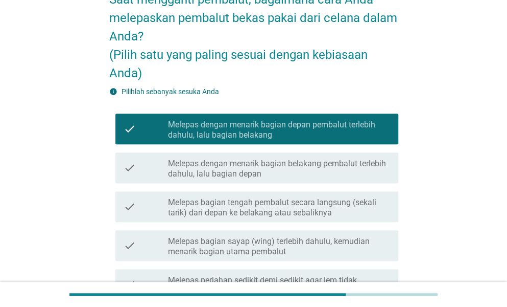
scroll to position [255, 0]
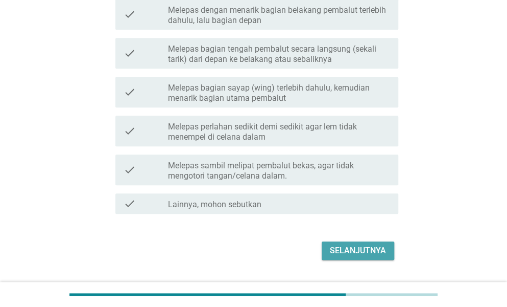
click at [356, 242] on button "Selanjutnya" at bounding box center [358, 250] width 73 height 18
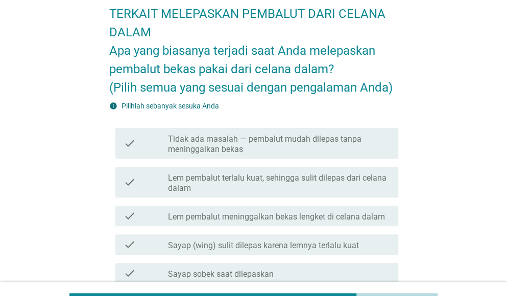
scroll to position [102, 0]
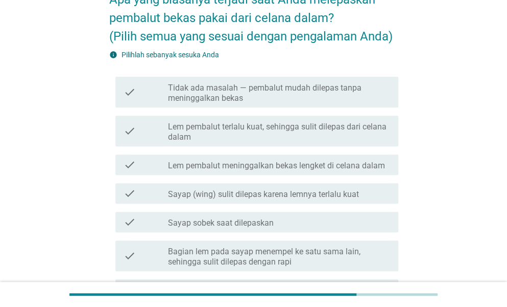
click at [329, 196] on label "Sayap (wing) sulit dilepas karena lemnya terlalu kuat" at bounding box center [263, 194] width 191 height 10
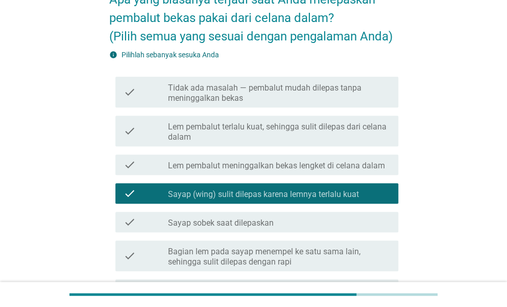
scroll to position [358, 0]
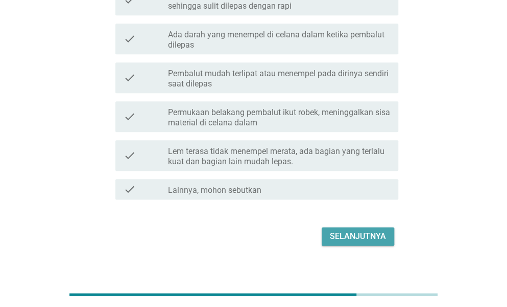
click at [345, 233] on div "Selanjutnya" at bounding box center [358, 236] width 56 height 12
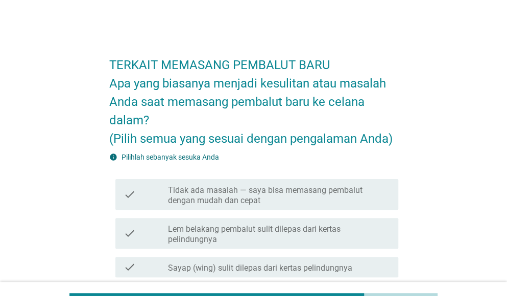
scroll to position [51, 0]
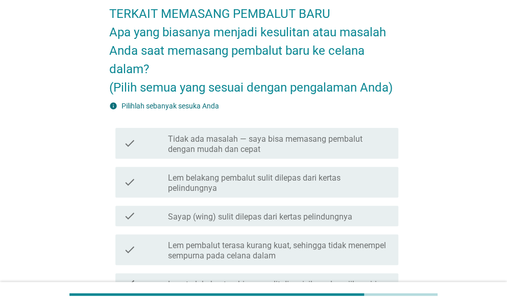
click at [345, 145] on label "Tidak ada masalah — saya bisa memasang pembalut dengan mudah dan cepat" at bounding box center [279, 144] width 222 height 20
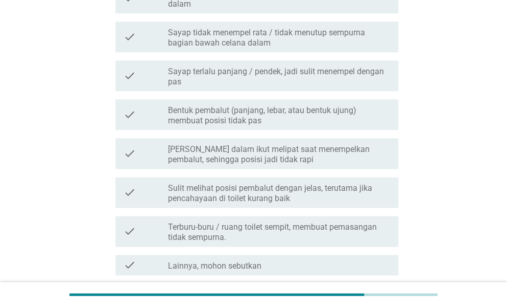
scroll to position [496, 0]
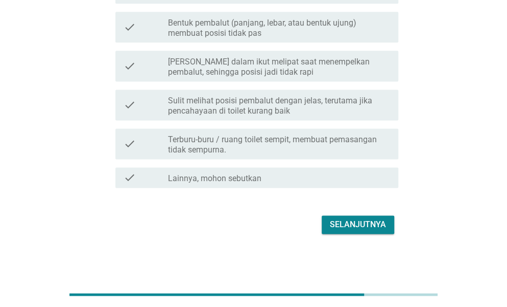
click at [370, 224] on div "Selanjutnya" at bounding box center [358, 224] width 56 height 12
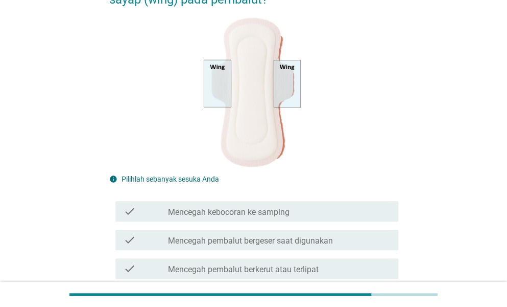
scroll to position [204, 0]
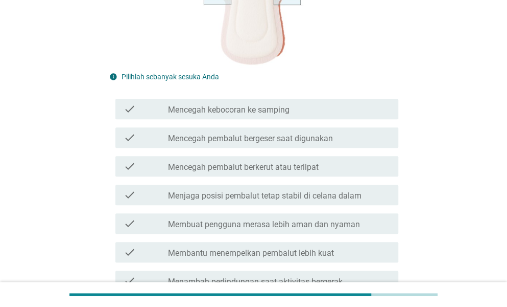
click at [267, 107] on label "Mencegah kebocoran ke samping" at bounding box center [229, 110] width 122 height 10
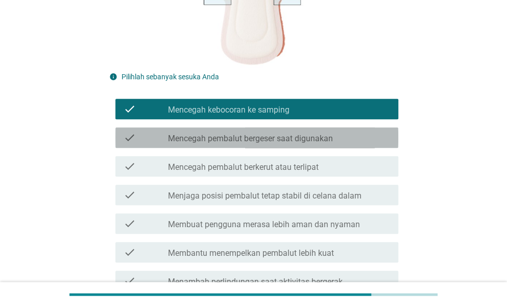
click at [284, 131] on div "check_box_outline_blank Mencegah pembalut bergeser saat digunakan" at bounding box center [279, 137] width 222 height 12
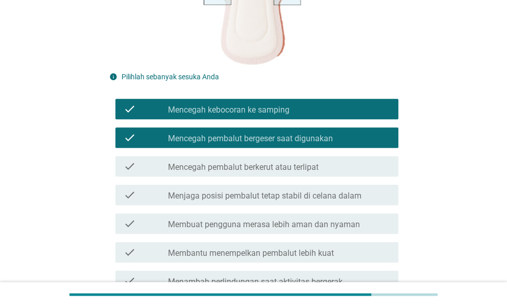
scroll to position [255, 0]
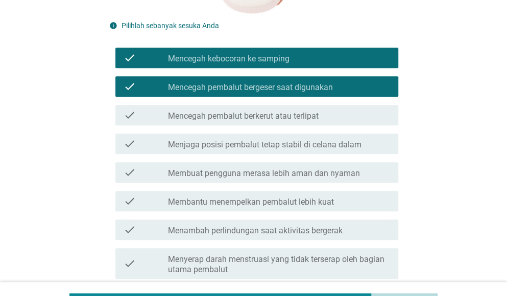
click at [298, 112] on label "Mencegah pembalut berkerut atau terlipat" at bounding box center [243, 116] width 151 height 10
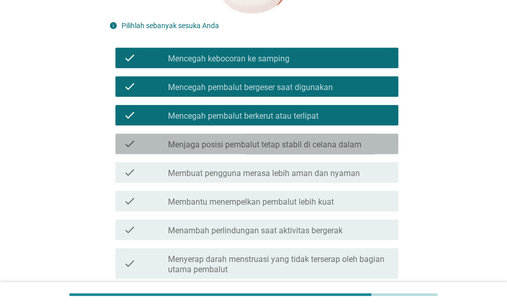
click at [340, 145] on label "Menjaga posisi pembalut tetap stabil di celana dalam" at bounding box center [265, 144] width 194 height 10
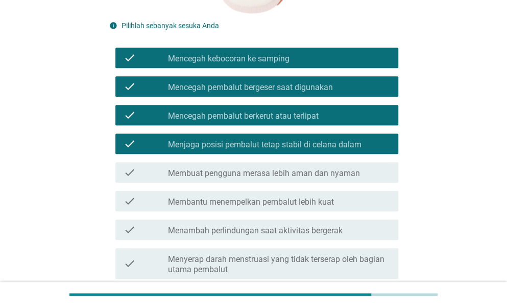
scroll to position [307, 0]
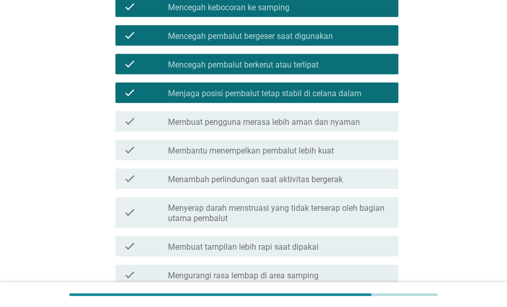
click at [329, 120] on label "Membuat pengguna merasa lebih aman dan nyaman" at bounding box center [264, 122] width 192 height 10
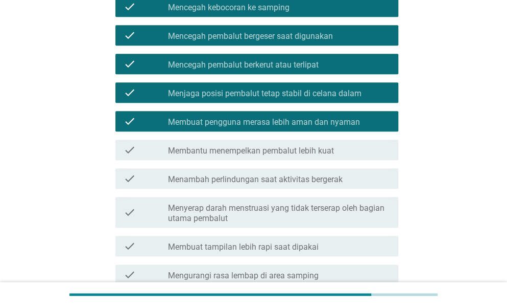
scroll to position [358, 0]
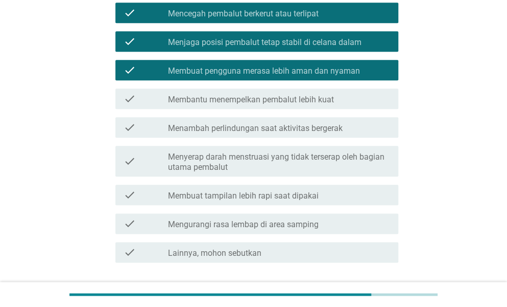
click at [323, 124] on label "Menambah perlindungan saat aktivitas bergerak" at bounding box center [255, 128] width 175 height 10
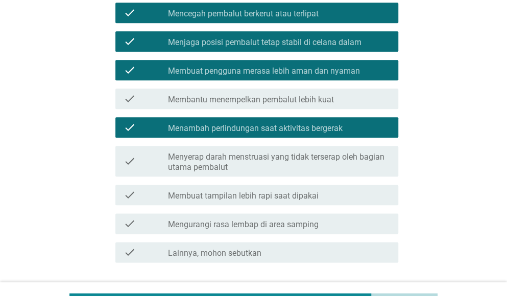
scroll to position [432, 0]
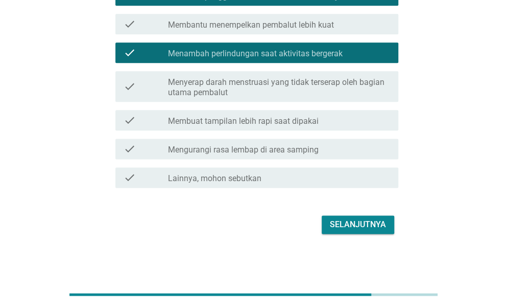
click at [338, 222] on div "Selanjutnya" at bounding box center [358, 224] width 56 height 12
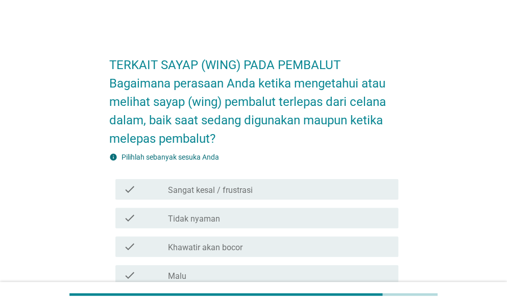
scroll to position [51, 0]
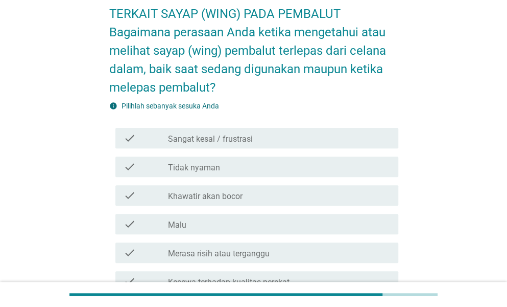
click at [224, 168] on div "check_box_outline_blank Tidak nyaman" at bounding box center [279, 166] width 222 height 12
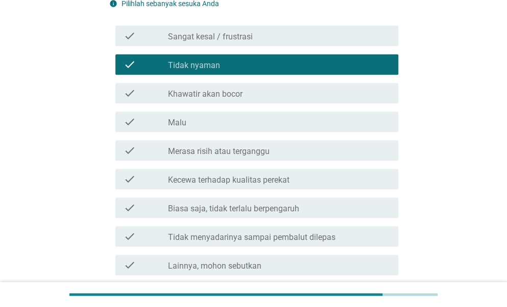
scroll to position [204, 0]
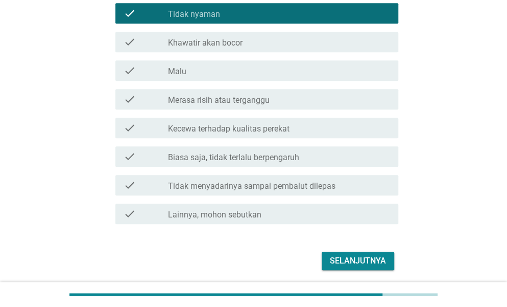
click at [350, 258] on div "Selanjutnya" at bounding box center [358, 260] width 56 height 12
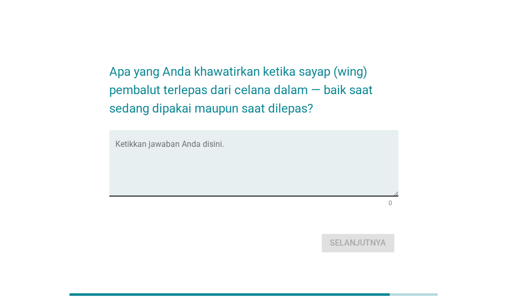
click at [252, 140] on div "Ketikkan jawaban Anda disini." at bounding box center [256, 163] width 283 height 66
type textarea "t"
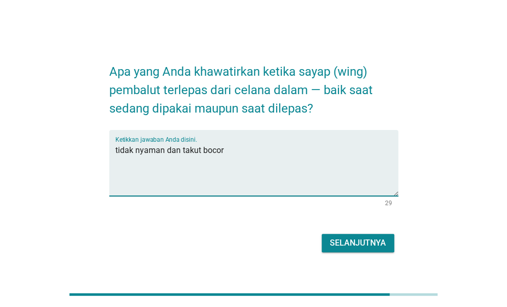
type textarea "tidak nyaman dan takut bocor"
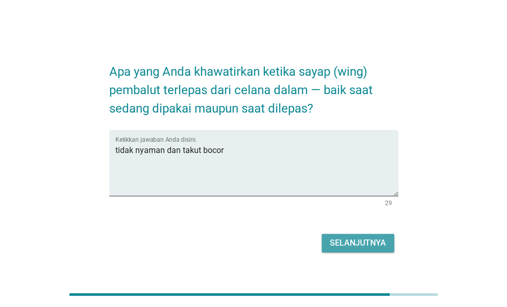
click at [342, 243] on div "Selanjutnya" at bounding box center [358, 243] width 56 height 12
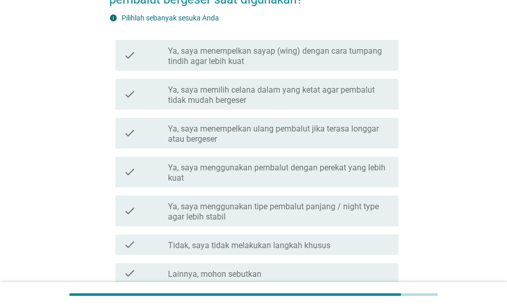
scroll to position [153, 0]
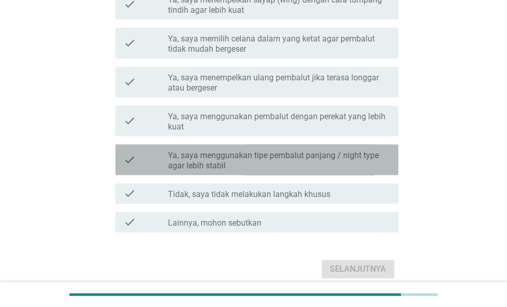
click at [304, 150] on label "Ya, saya menggunakan tipe pembalut panjang / night type agar lebih stabil" at bounding box center [279, 160] width 222 height 20
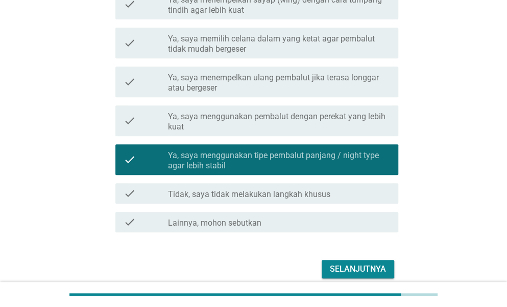
click at [362, 265] on div "Selanjutnya" at bounding box center [358, 269] width 56 height 12
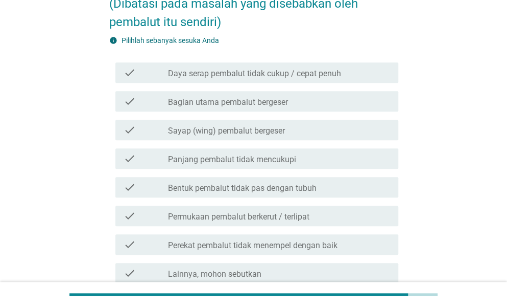
click at [276, 92] on div "check check_box_outline_blank Bagian utama pembalut bergeser" at bounding box center [256, 101] width 283 height 20
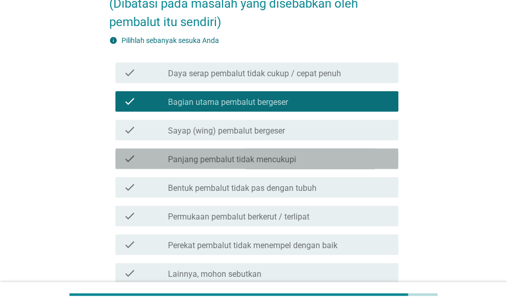
click at [269, 159] on label "Panjang pembalut tidak mencukupi" at bounding box center [232, 159] width 128 height 10
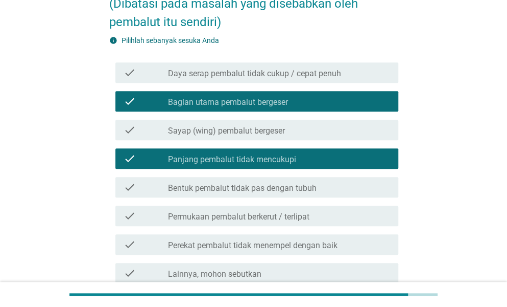
scroll to position [204, 0]
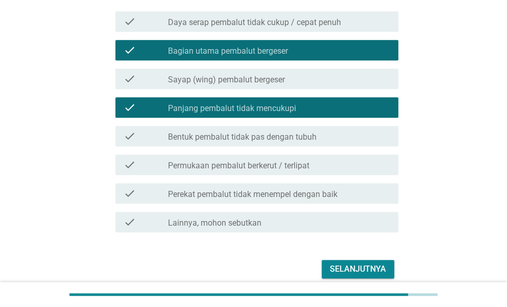
click at [355, 270] on div "Selanjutnya" at bounding box center [358, 269] width 56 height 12
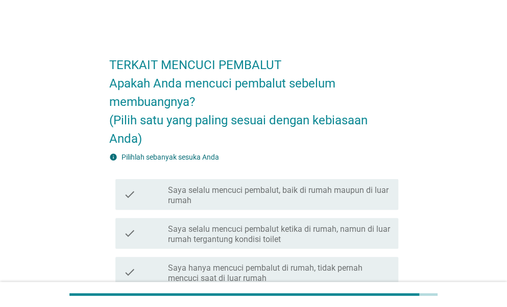
scroll to position [51, 0]
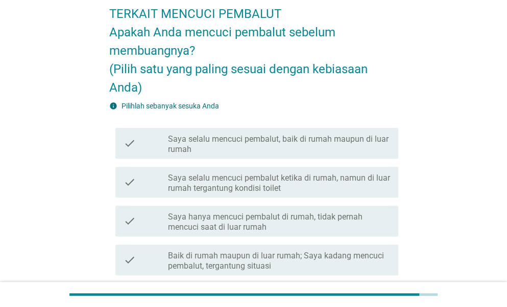
click at [301, 149] on label "Saya selalu mencuci pembalut, baik di rumah maupun di luar rumah" at bounding box center [279, 144] width 222 height 20
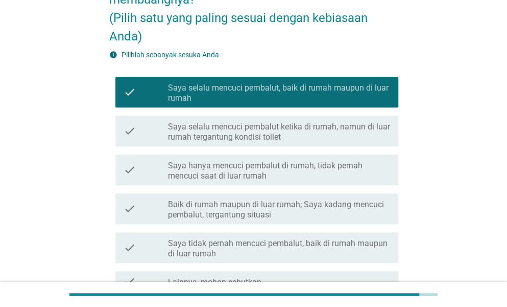
scroll to position [206, 0]
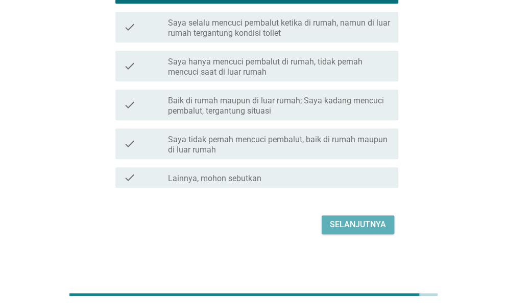
click at [373, 219] on div "Selanjutnya" at bounding box center [358, 224] width 56 height 12
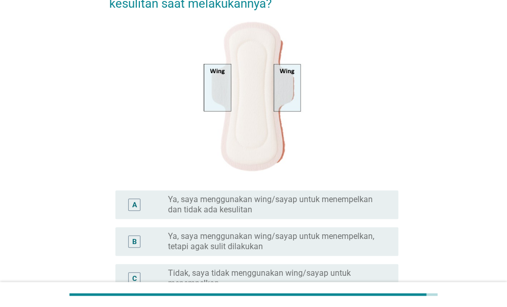
scroll to position [255, 0]
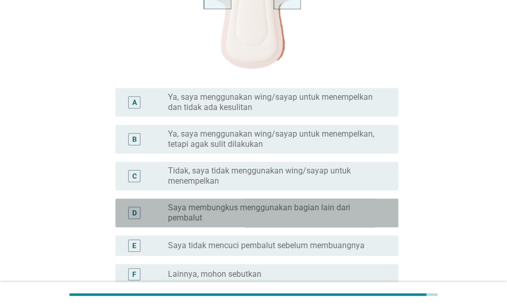
click at [314, 219] on label "Saya membungkus menggunakan bagian lain dari pembalut" at bounding box center [275, 212] width 214 height 20
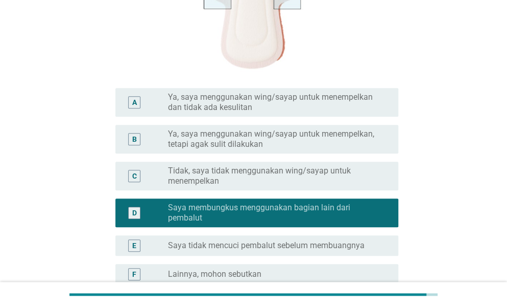
scroll to position [307, 0]
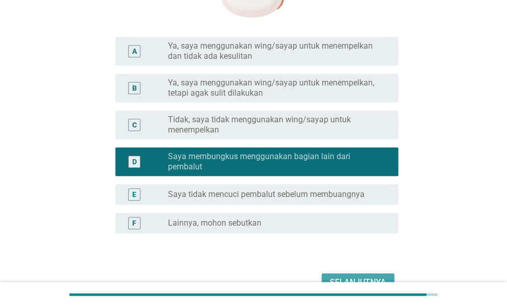
click at [371, 276] on div "Selanjutnya" at bounding box center [358, 282] width 56 height 12
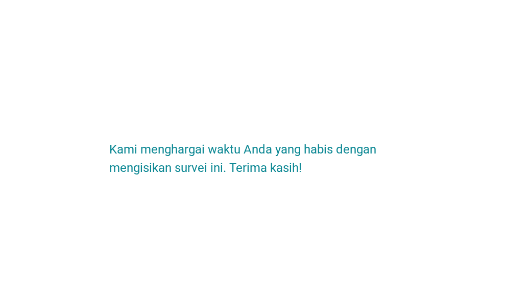
scroll to position [0, 0]
